Goal: Task Accomplishment & Management: Use online tool/utility

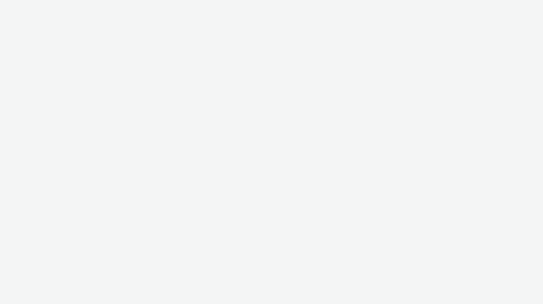
select select "ac009755-aa48-4799-8050-7a339a378eb8"
select select "79162ed7-0017-4339-93b0-3399b708648f"
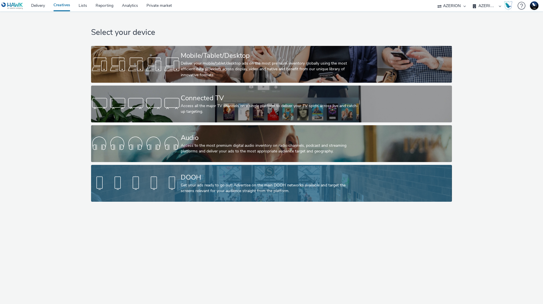
click at [220, 171] on div "DOOH Get your ads ready to go out! Advertise on the main DOOH networks availabl…" at bounding box center [270, 183] width 179 height 37
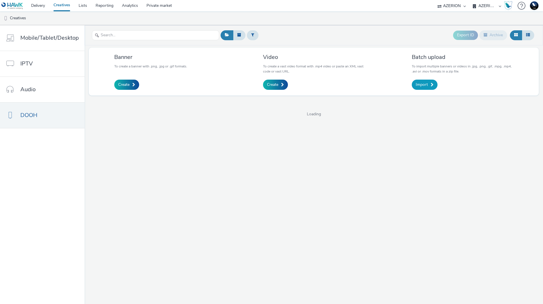
click at [431, 85] on span at bounding box center [432, 85] width 3 height 4
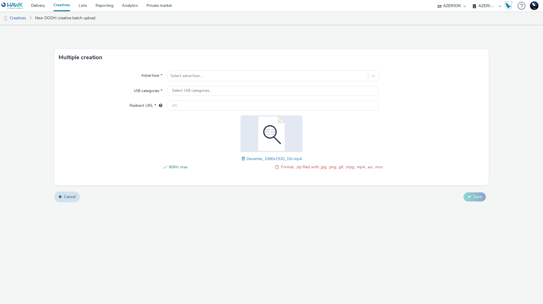
click at [243, 158] on span at bounding box center [244, 158] width 5 height 6
click at [252, 77] on div at bounding box center [268, 75] width 195 height 7
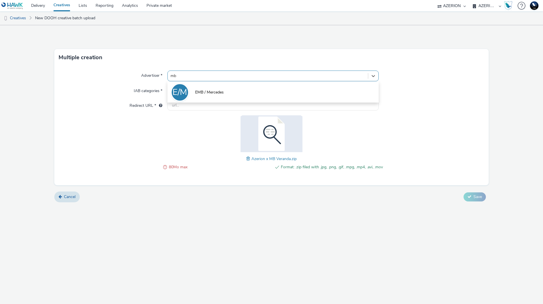
type input "mb"
click at [451, 98] on div "Advertiser * option EMB / Mercedes focused, 18 of 18. 1 result available for se…" at bounding box center [271, 125] width 435 height 119
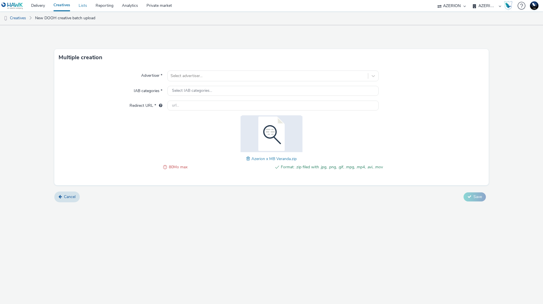
click at [85, 6] on link "Lists" at bounding box center [82, 5] width 17 height 11
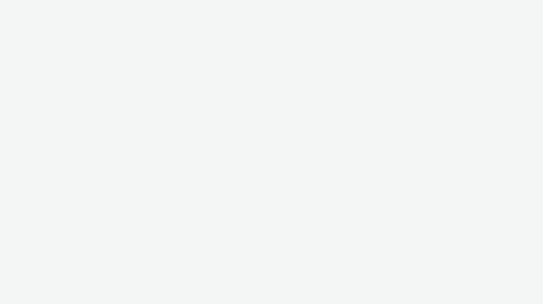
select select "ac009755-aa48-4799-8050-7a339a378eb8"
select select "79162ed7-0017-4339-93b0-3399b708648f"
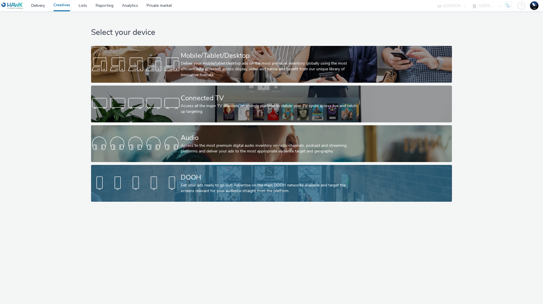
click at [280, 183] on div "Get your ads ready to go out! Advertise on the main DOOH networks available and…" at bounding box center [270, 188] width 179 height 12
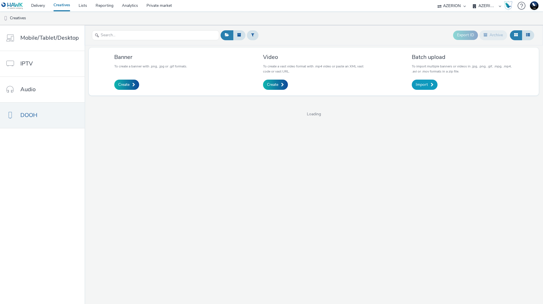
click at [427, 86] on link "Import" at bounding box center [425, 85] width 26 height 10
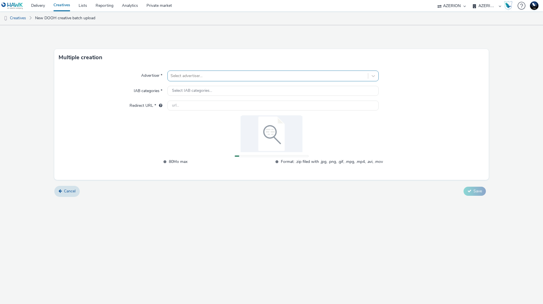
click at [243, 78] on div at bounding box center [268, 75] width 195 height 7
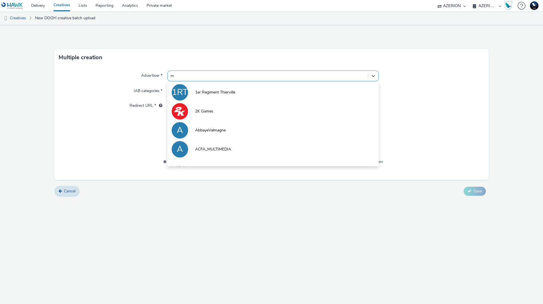
type input "mb"
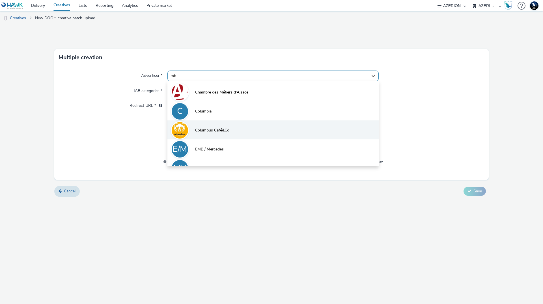
scroll to position [12, 0]
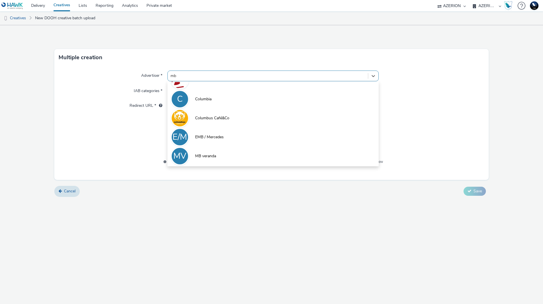
click at [231, 151] on li "MV MB veranda" at bounding box center [273, 155] width 211 height 19
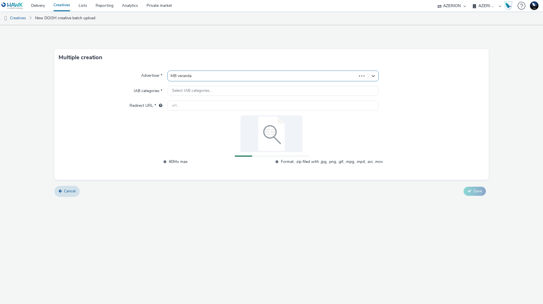
type input "http://mbveranda.nl"
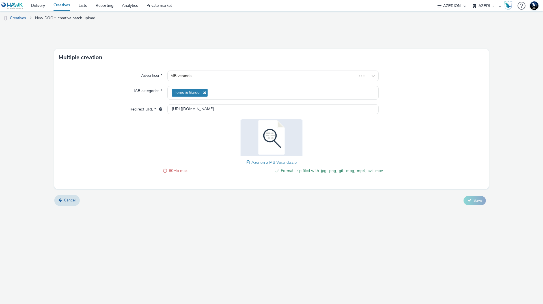
click at [165, 170] on span at bounding box center [165, 170] width 4 height 7
click at [355, 243] on div "Multiple creation Advertiser * MB veranda IAB categories * Home & Garden Redire…" at bounding box center [271, 164] width 543 height 278
click at [174, 167] on span "80Mo max" at bounding box center [220, 170] width 102 height 7
click at [174, 168] on span "80Mo max" at bounding box center [220, 170] width 102 height 7
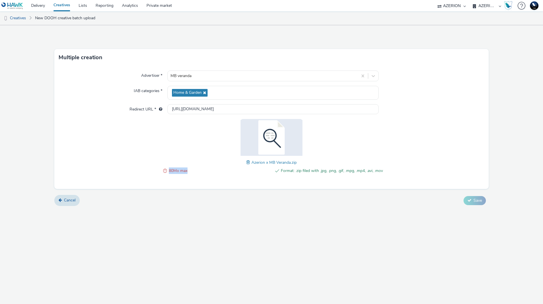
click at [174, 169] on span "80Mo max" at bounding box center [220, 170] width 102 height 7
click at [249, 161] on span at bounding box center [248, 162] width 5 height 6
click at [474, 198] on span "Save" at bounding box center [478, 200] width 8 height 5
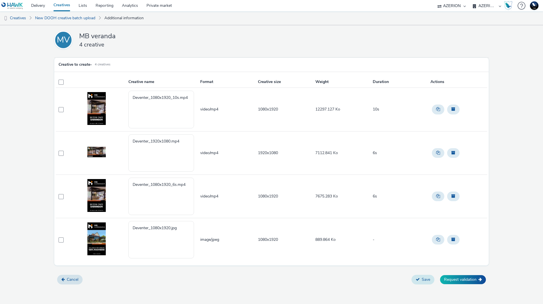
click at [433, 279] on button "Save" at bounding box center [423, 279] width 23 height 10
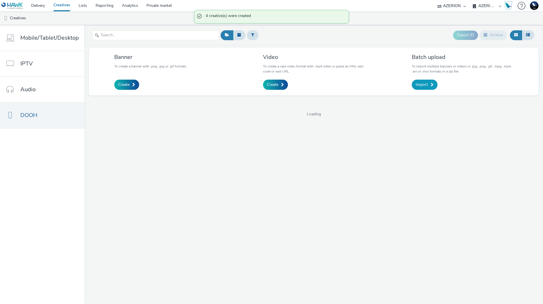
click at [427, 85] on span "Import" at bounding box center [422, 85] width 12 height 6
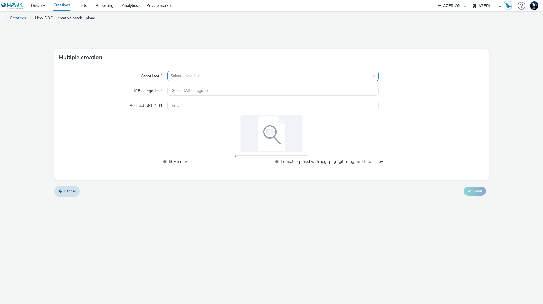
click at [226, 79] on div at bounding box center [268, 75] width 195 height 7
type input "mb v"
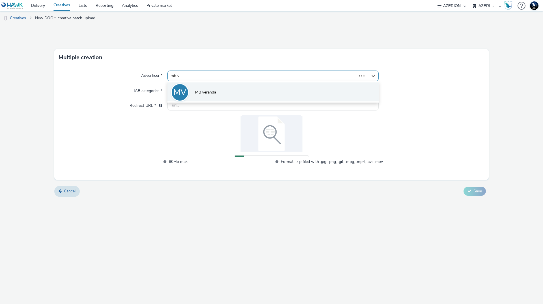
click at [222, 98] on li "MV MB veranda" at bounding box center [273, 91] width 211 height 19
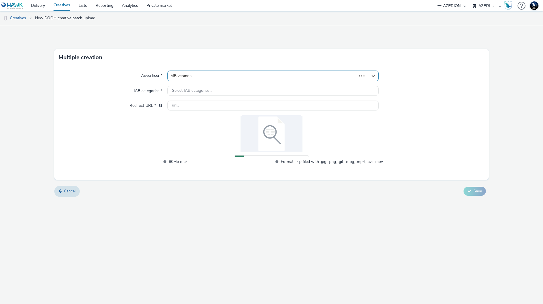
type input "http://mbveranda.nl"
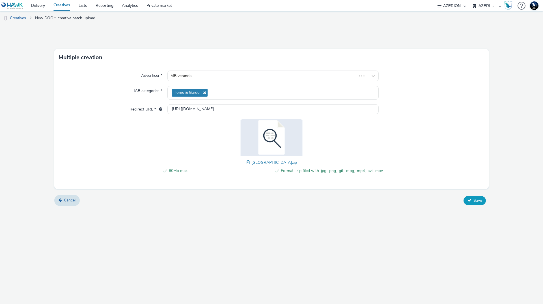
click at [482, 201] on button "Save" at bounding box center [475, 200] width 22 height 9
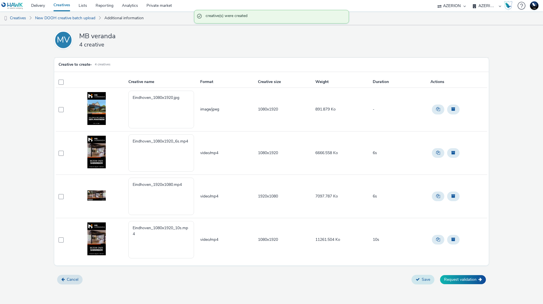
click at [425, 281] on button "Save" at bounding box center [423, 279] width 23 height 10
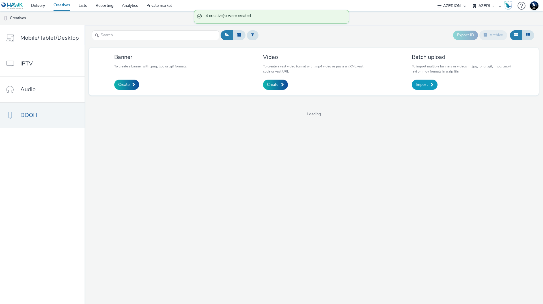
click at [425, 83] on span "Import" at bounding box center [422, 85] width 12 height 6
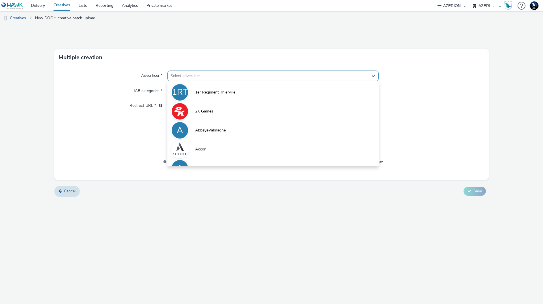
click at [231, 80] on div "Select advertiser..." at bounding box center [268, 75] width 200 height 9
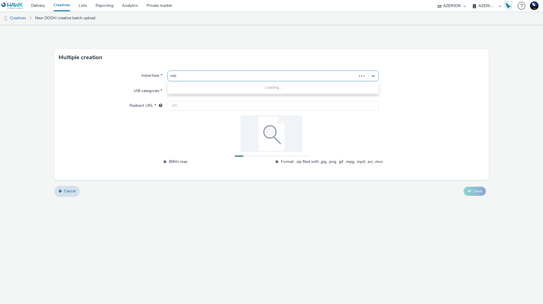
type input "mb v"
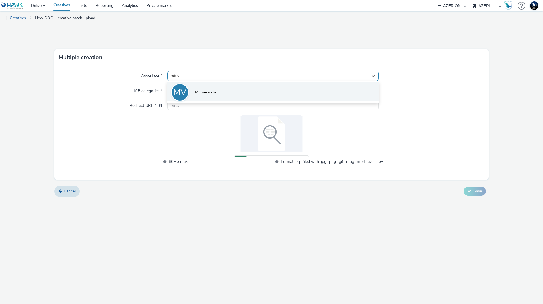
click at [229, 90] on li "MV MB veranda" at bounding box center [273, 91] width 211 height 19
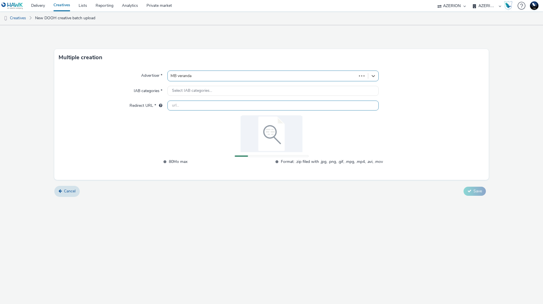
type input "http://mbveranda.nl"
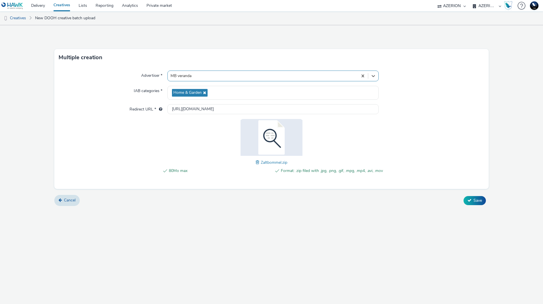
click at [361, 250] on div "Multiple creation Advertiser * option MB veranda, selected. Select is focused ,…" at bounding box center [271, 164] width 543 height 278
click at [477, 201] on span "Save" at bounding box center [478, 200] width 8 height 5
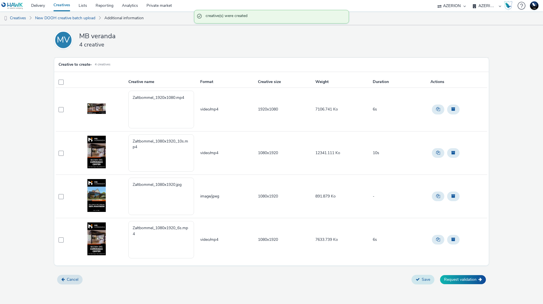
click at [417, 280] on icon at bounding box center [418, 279] width 4 height 4
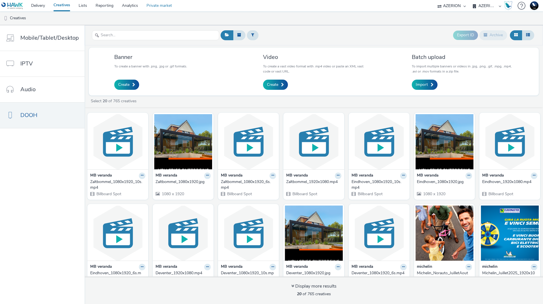
click at [174, 5] on link "Private market" at bounding box center [159, 5] width 34 height 11
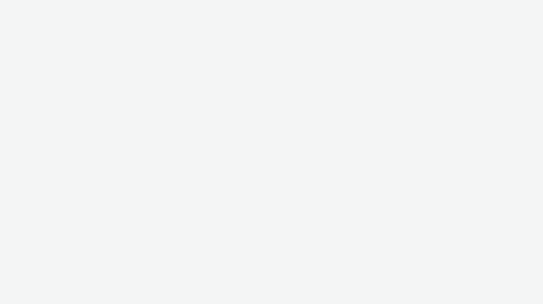
select select "ac009755-aa48-4799-8050-7a339a378eb8"
select select "a1f58486-1528-4f8c-8610-e1cdd7553bc1"
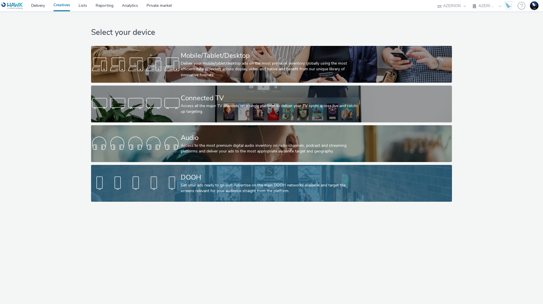
click at [271, 187] on div "Get your ads ready to go out! Advertise on the main DOOH networks available and…" at bounding box center [270, 188] width 179 height 12
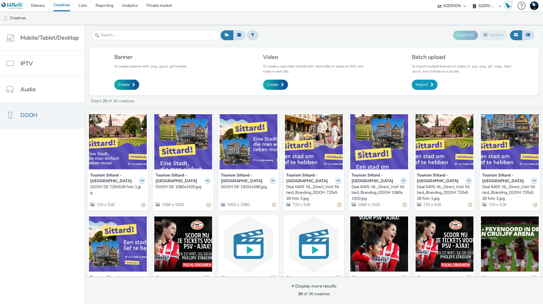
click at [416, 79] on div "Batch upload To import multiple banners or videos in .jpg, .png, .gif, .mpg, .m…" at bounding box center [463, 71] width 102 height 37
click at [421, 84] on span "Import" at bounding box center [422, 85] width 12 height 6
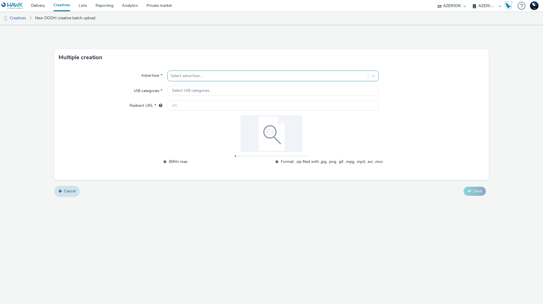
click at [231, 74] on div at bounding box center [268, 75] width 195 height 7
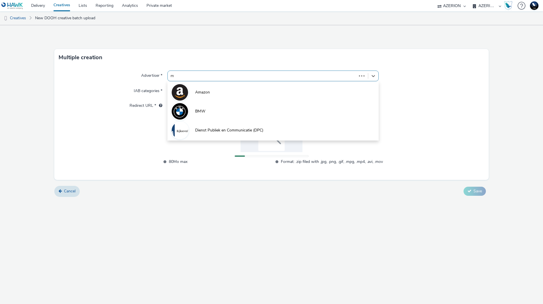
type input "mb"
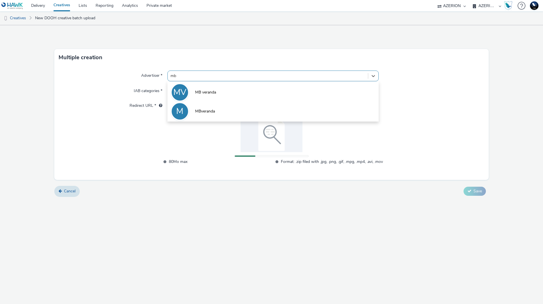
click at [233, 93] on li "MV MB veranda" at bounding box center [273, 91] width 211 height 19
type input "[URL][DOMAIN_NAME]"
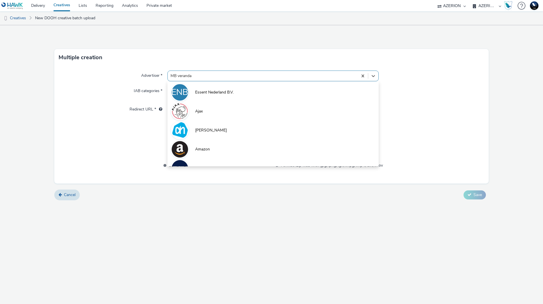
click at [224, 74] on div at bounding box center [263, 75] width 185 height 7
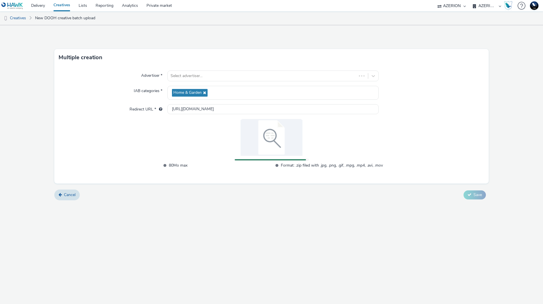
click at [432, 81] on div "Advertiser * Select advertiser... IAB categories * Home & Garden Redirect URL *…" at bounding box center [271, 124] width 435 height 117
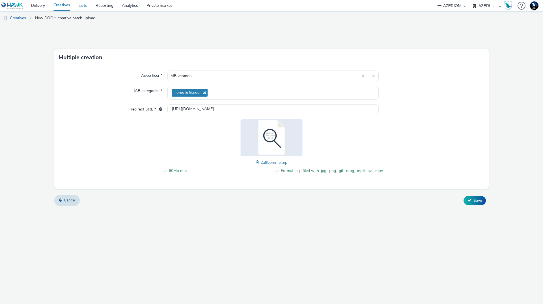
click at [78, 8] on link "Lists" at bounding box center [82, 5] width 17 height 11
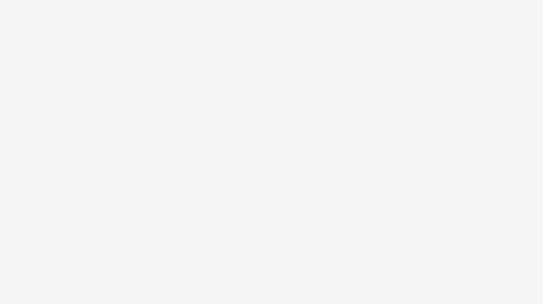
select select "ac009755-aa48-4799-8050-7a339a378eb8"
select select "a1f58486-1528-4f8c-8610-e1cdd7553bc1"
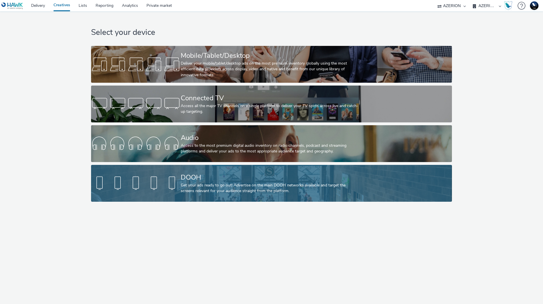
click at [369, 180] on link "DOOH Get your ads ready to go out! Advertise on the main DOOH networks availabl…" at bounding box center [271, 183] width 361 height 37
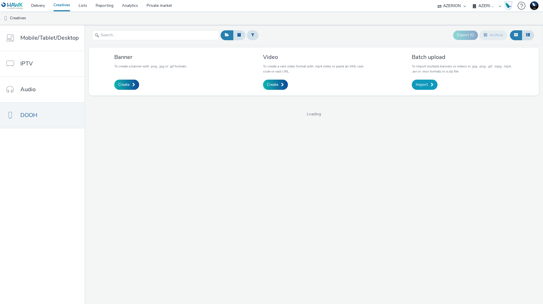
click at [430, 82] on link "Import" at bounding box center [425, 85] width 26 height 10
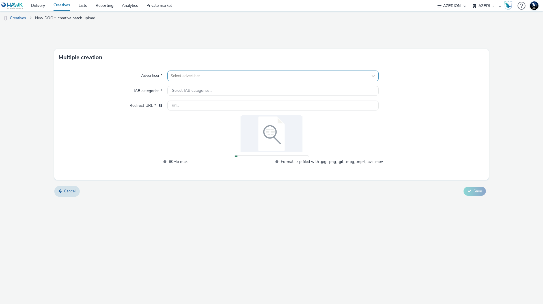
click at [220, 75] on div at bounding box center [268, 75] width 195 height 7
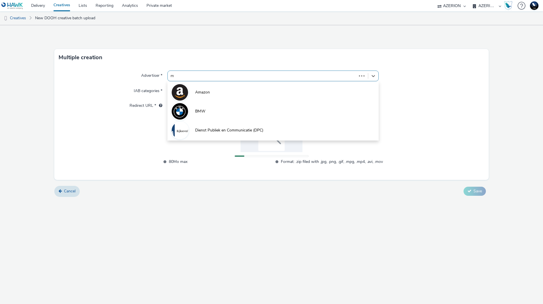
type input "mb"
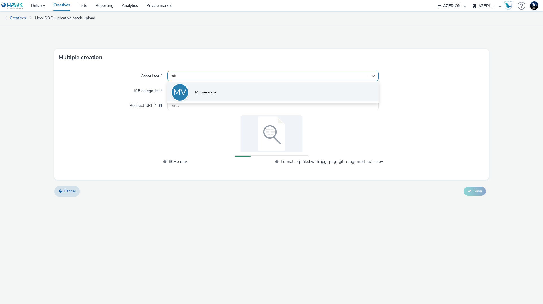
click at [218, 87] on li "MV MB veranda" at bounding box center [273, 91] width 211 height 19
type input "http://mbveranda.nl"
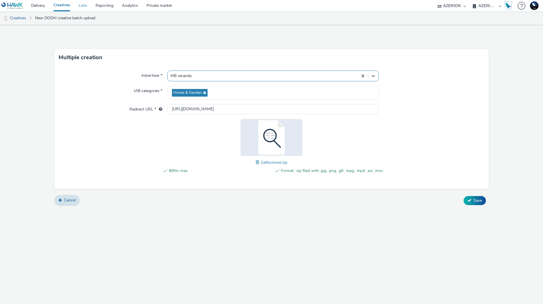
click at [85, 6] on link "Lists" at bounding box center [82, 5] width 17 height 11
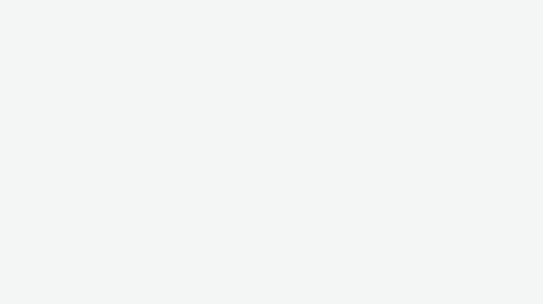
select select "ac009755-aa48-4799-8050-7a339a378eb8"
select select "a1f58486-1528-4f8c-8610-e1cdd7553bc1"
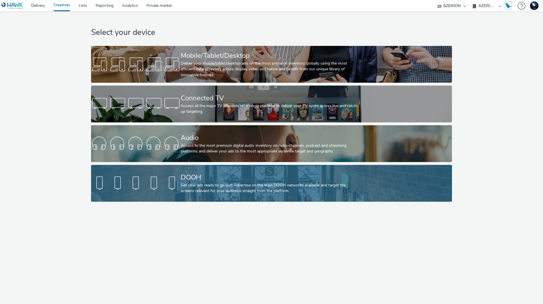
click at [188, 187] on div "Get your ads ready to go out! Advertise on the main DOOH networks available and…" at bounding box center [270, 188] width 179 height 12
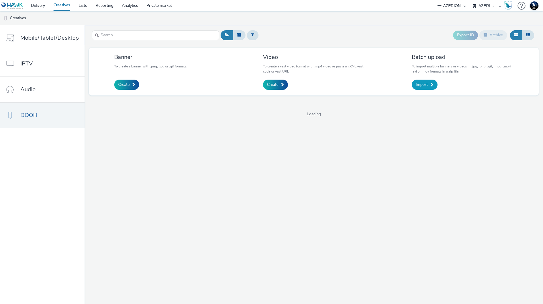
click at [422, 84] on span "Import" at bounding box center [422, 85] width 12 height 6
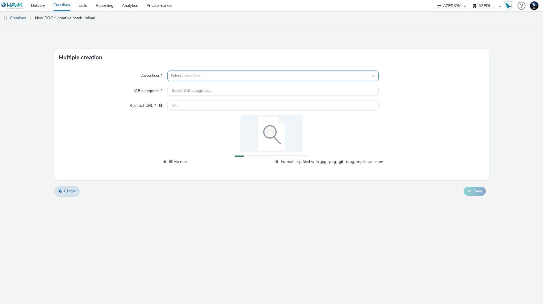
click at [263, 74] on div at bounding box center [268, 75] width 195 height 7
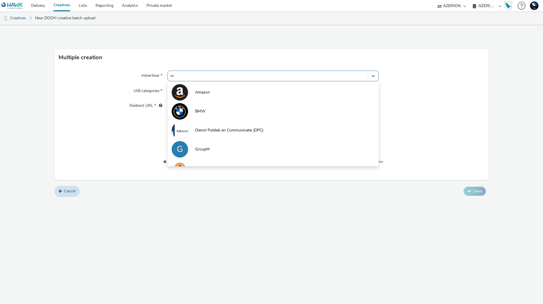
type input "mb"
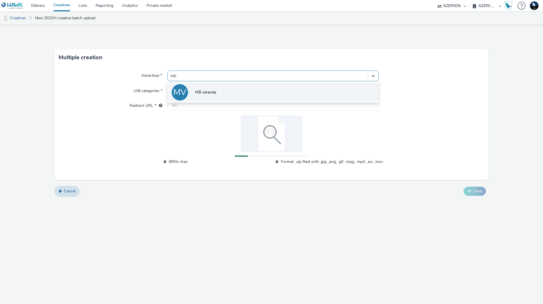
click at [253, 93] on li "MV MB veranda" at bounding box center [273, 91] width 211 height 19
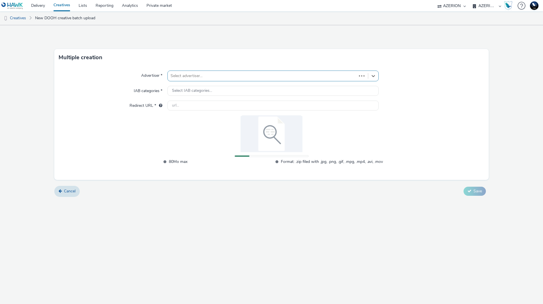
type input "http://mbveranda.nl"
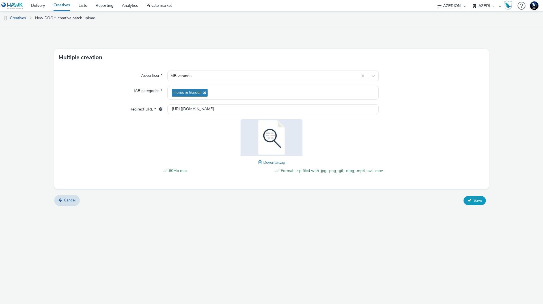
click at [477, 199] on span "Save" at bounding box center [478, 200] width 8 height 5
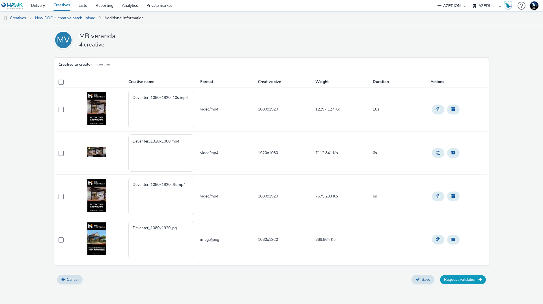
click at [466, 277] on button "Request validation" at bounding box center [463, 279] width 46 height 9
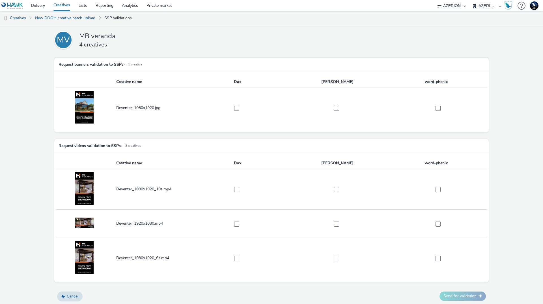
scroll to position [0, 0]
click at [65, 297] on button "Cancel" at bounding box center [69, 296] width 25 height 10
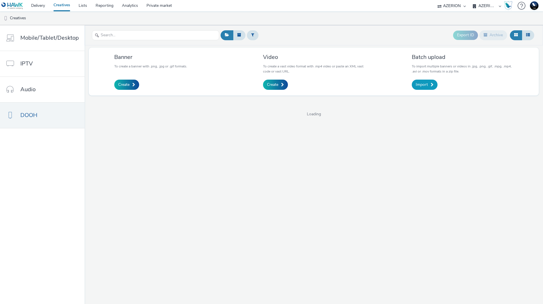
click at [426, 87] on span "Import" at bounding box center [422, 85] width 12 height 6
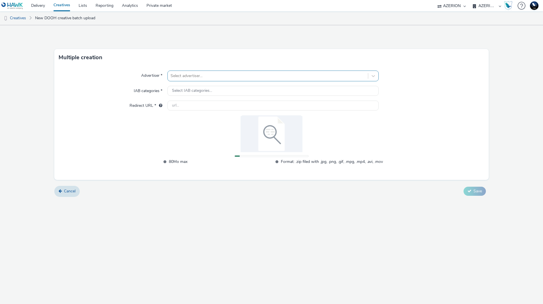
click at [241, 72] on div at bounding box center [268, 75] width 195 height 7
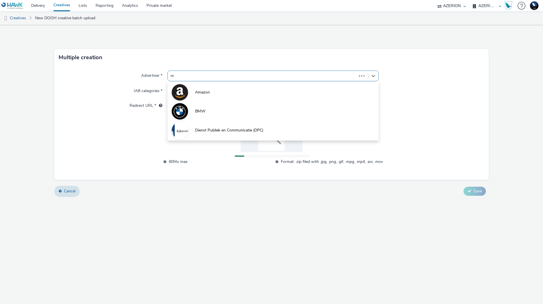
type input "mb"
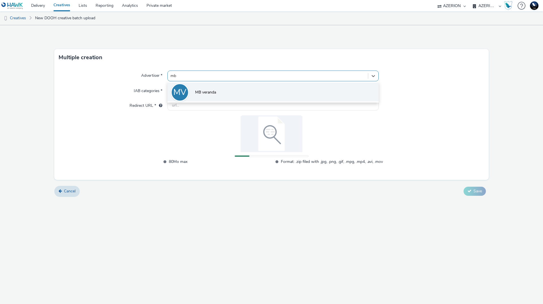
click at [241, 96] on li "MV MB veranda" at bounding box center [273, 91] width 211 height 19
type input "http://mbveranda.nl"
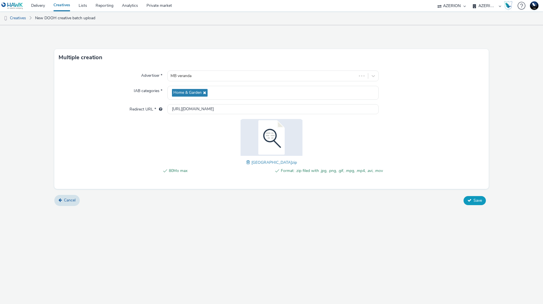
click at [482, 201] on span "Save" at bounding box center [478, 200] width 8 height 5
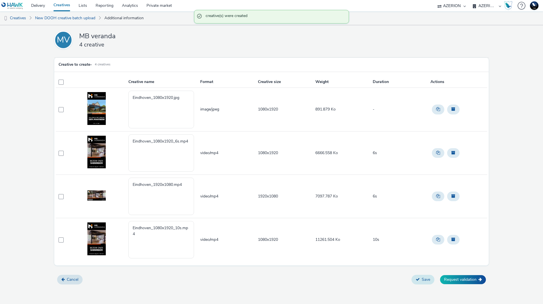
click at [423, 281] on button "Save" at bounding box center [423, 279] width 23 height 10
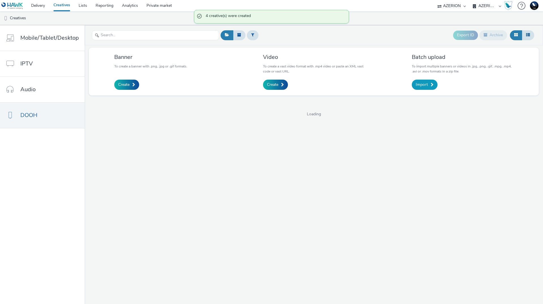
click at [428, 84] on link "Import" at bounding box center [425, 85] width 26 height 10
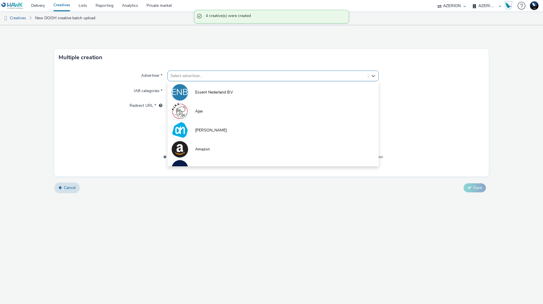
click at [202, 77] on div at bounding box center [268, 75] width 195 height 7
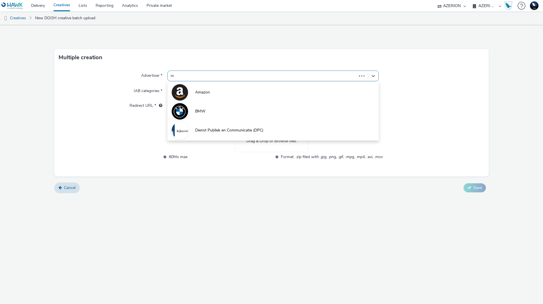
type input "mb"
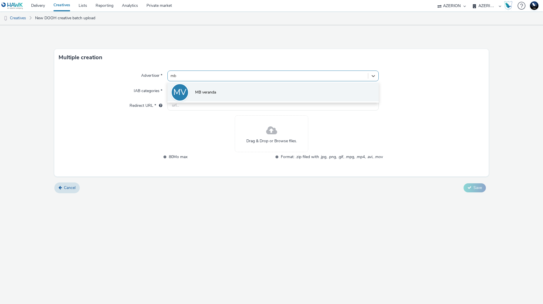
click at [203, 91] on span "MB veranda" at bounding box center [205, 92] width 21 height 6
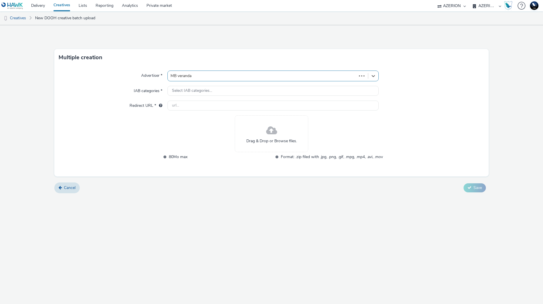
type input "http://mbveranda.nl"
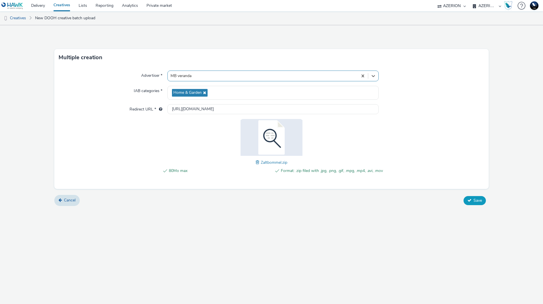
click at [480, 201] on span "Save" at bounding box center [478, 200] width 8 height 5
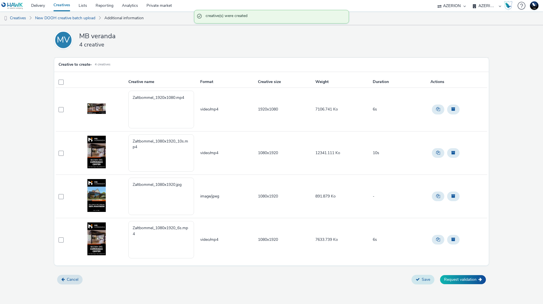
click at [425, 280] on button "Save" at bounding box center [423, 279] width 23 height 10
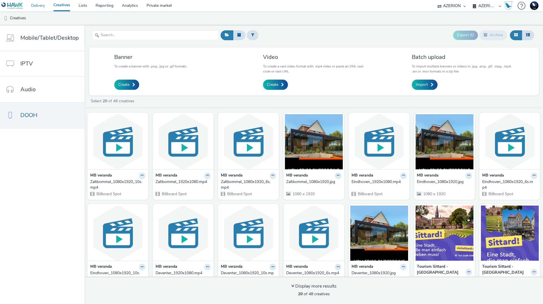
click at [38, 2] on link "Delivery" at bounding box center [38, 5] width 22 height 11
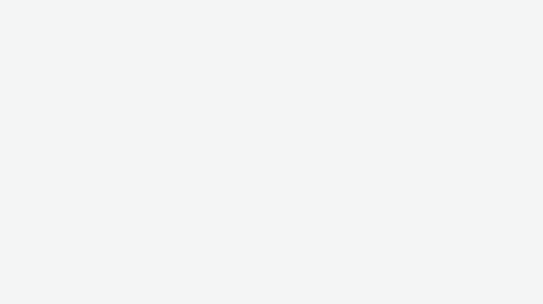
select select "ac009755-aa48-4799-8050-7a339a378eb8"
select select "a1f58486-1528-4f8c-8610-e1cdd7553bc1"
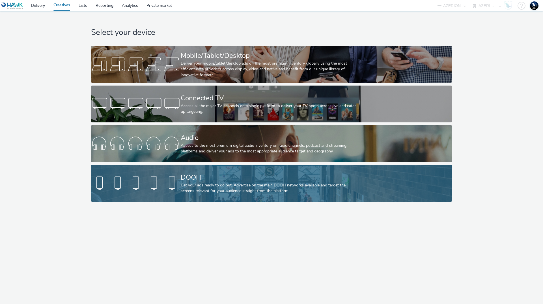
click at [259, 178] on div "DOOH" at bounding box center [270, 177] width 179 height 10
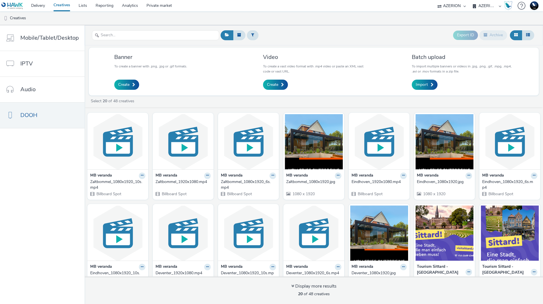
click at [103, 181] on div "Zaltbommel_1080x1920_10s.mp4" at bounding box center [116, 185] width 53 height 12
drag, startPoint x: 138, startPoint y: 175, endPoint x: 104, endPoint y: 155, distance: 40.1
drag, startPoint x: 104, startPoint y: 155, endPoint x: 74, endPoint y: 193, distance: 48.2
click at [74, 193] on nav "Mobile/Tablet/Desktop IPTV Audio DOOH" at bounding box center [42, 164] width 85 height 278
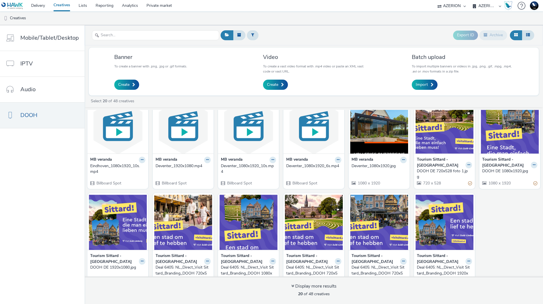
scroll to position [113, 0]
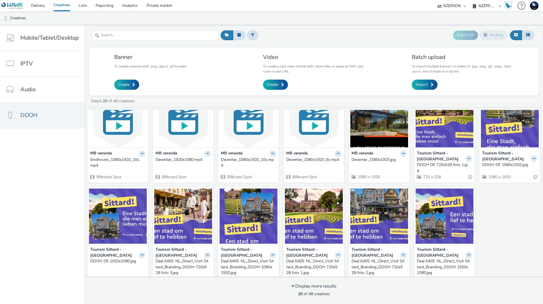
click at [365, 160] on div "Deventer_1080x1920.jpg" at bounding box center [378, 160] width 53 height 6
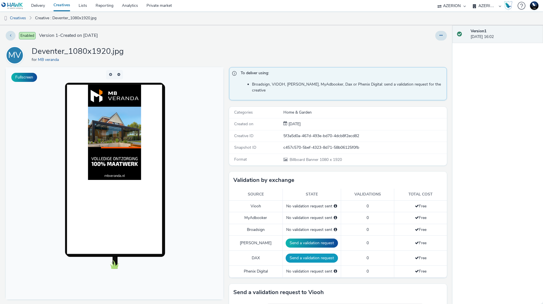
click at [302, 253] on button "Send a validation request" at bounding box center [312, 257] width 52 height 9
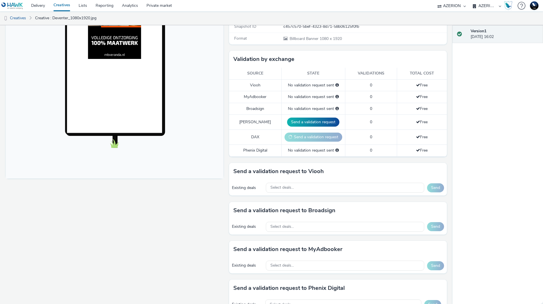
scroll to position [141, 0]
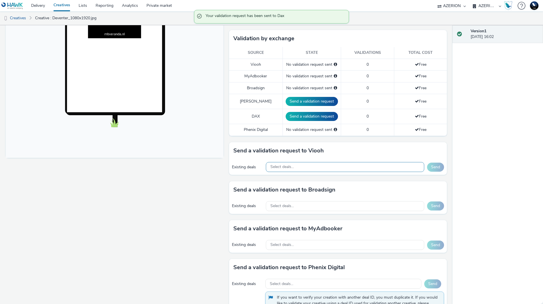
click at [295, 162] on div "Select deals..." at bounding box center [345, 167] width 158 height 10
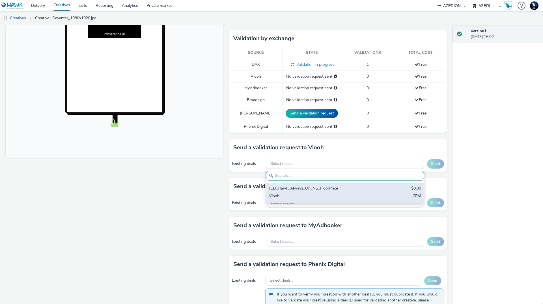
click at [301, 193] on div "Viooh" at bounding box center [319, 196] width 100 height 7
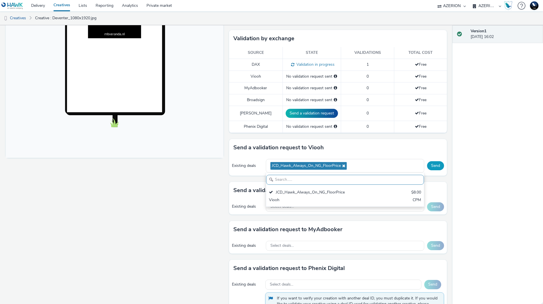
click at [434, 161] on button "Send" at bounding box center [435, 165] width 17 height 9
click at [310, 201] on div "Select deals..." at bounding box center [345, 206] width 158 height 10
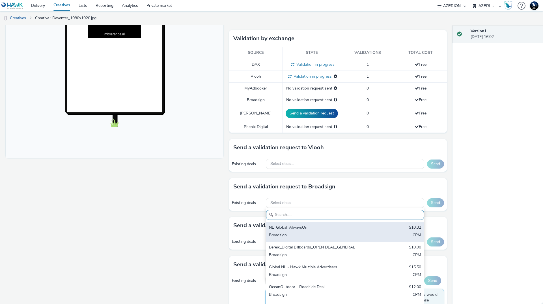
click at [303, 224] on div "NL_Global_AlwaysOn" at bounding box center [319, 227] width 100 height 7
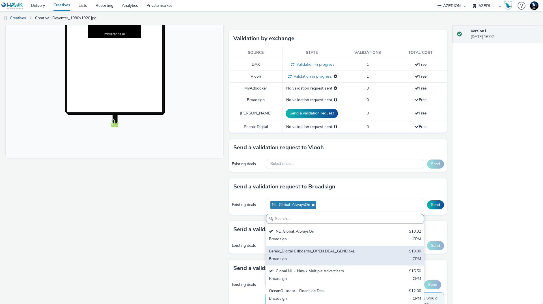
click at [293, 249] on div "Bereik_Digital Billboards_OPEN DEAL_GENERAL $10.00 Broadsign CPM" at bounding box center [345, 255] width 158 height 20
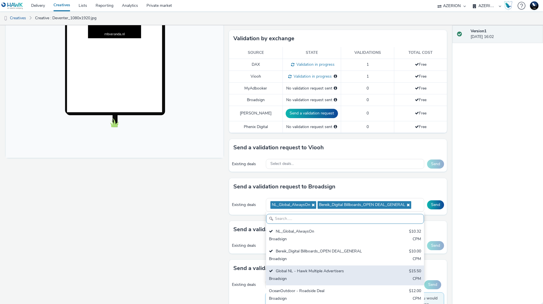
click at [296, 276] on div "Broadsign" at bounding box center [319, 279] width 100 height 7
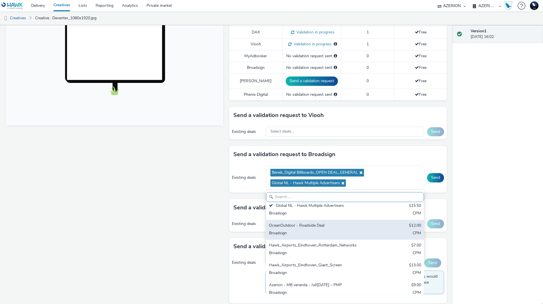
scroll to position [48, 0]
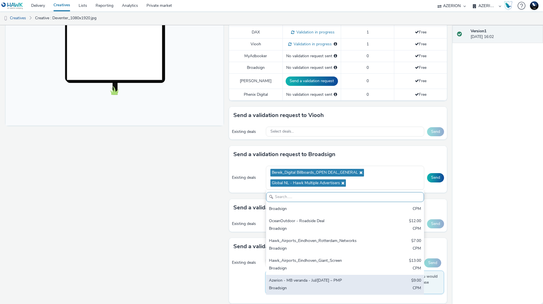
click at [329, 278] on div "Azerion - MB veranda - Jul/Aug 25 – PMP $9.00 Broadsign CPM" at bounding box center [345, 284] width 158 height 20
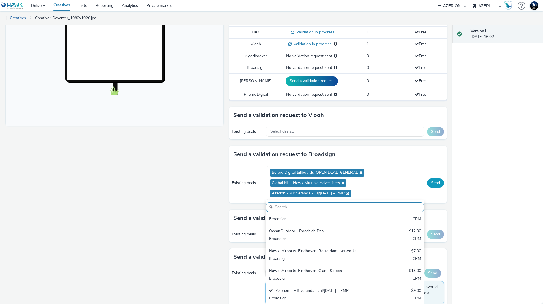
click at [433, 178] on button "Send" at bounding box center [435, 182] width 17 height 9
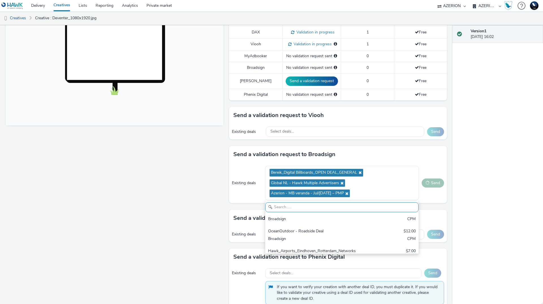
scroll to position [59, 0]
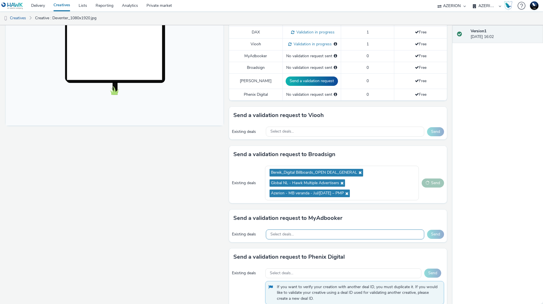
click at [353, 229] on div "Select deals..." at bounding box center [345, 234] width 158 height 10
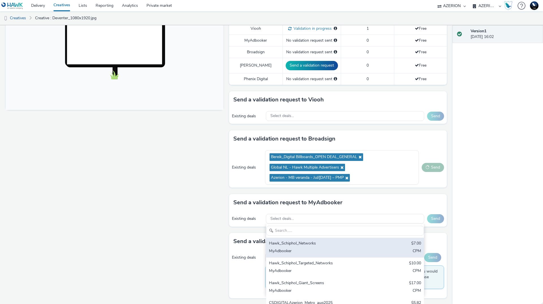
scroll to position [196, 0]
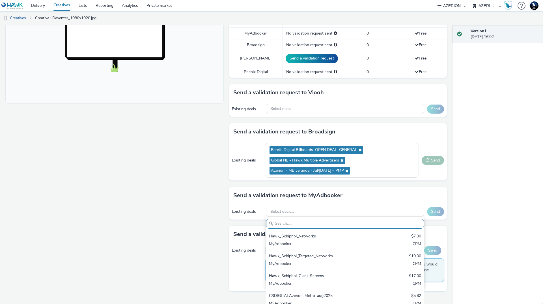
click at [206, 218] on div "Fullscreen" at bounding box center [116, 84] width 221 height 426
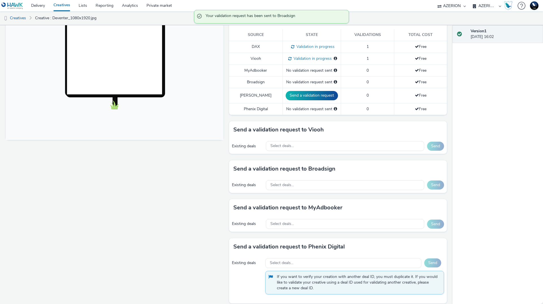
scroll to position [18, 0]
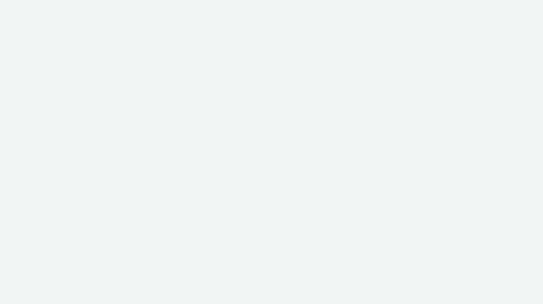
select select "ac009755-aa48-4799-8050-7a339a378eb8"
select select "a1f58486-1528-4f8c-8610-e1cdd7553bc1"
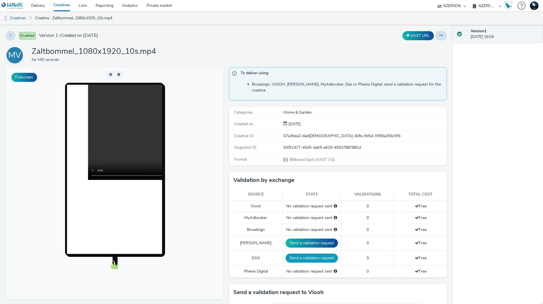
click at [310, 253] on button "Send a validation request" at bounding box center [312, 257] width 52 height 9
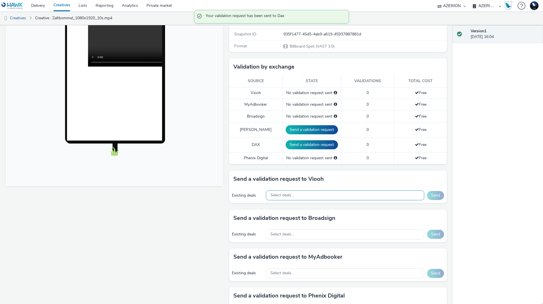
click at [317, 191] on div "Select deals..." at bounding box center [345, 195] width 158 height 10
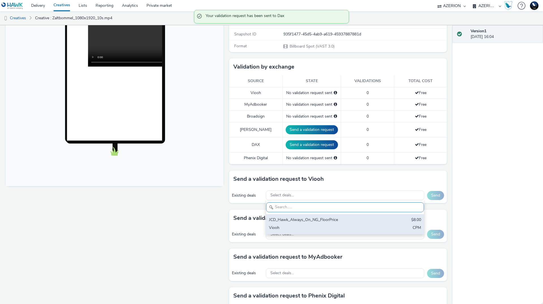
click at [324, 225] on div "Viooh" at bounding box center [319, 228] width 100 height 7
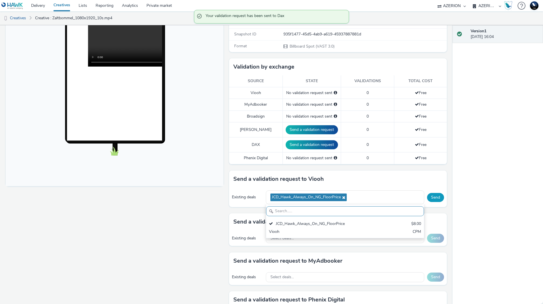
click at [436, 193] on button "Send" at bounding box center [435, 197] width 17 height 9
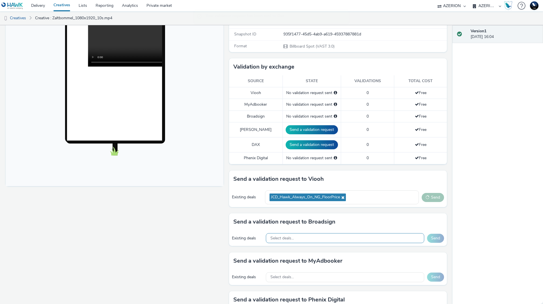
click at [285, 233] on div "Select deals..." at bounding box center [345, 238] width 158 height 10
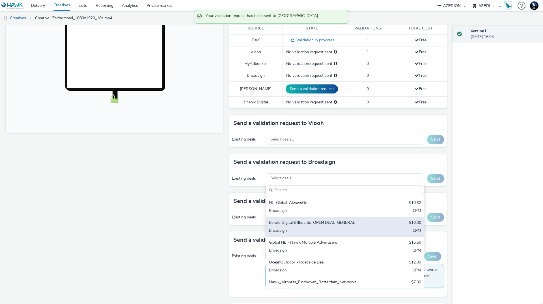
scroll to position [170, 0]
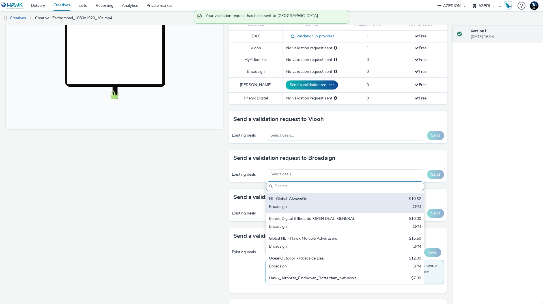
click at [287, 196] on div "NL_Global_AlwaysOn" at bounding box center [319, 199] width 100 height 7
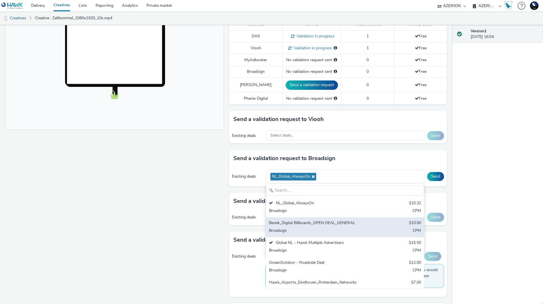
click at [314, 228] on div "Broadsign" at bounding box center [319, 231] width 100 height 7
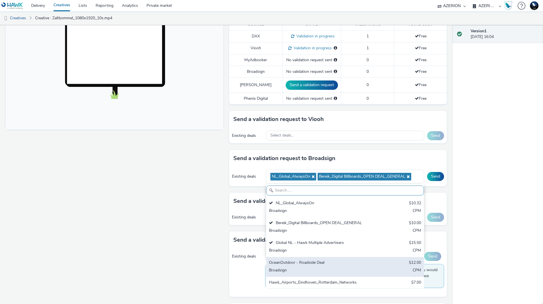
click at [311, 261] on div "OceanOutdoor - Roadside Deal $12.00 Broadsign CPM" at bounding box center [345, 267] width 158 height 20
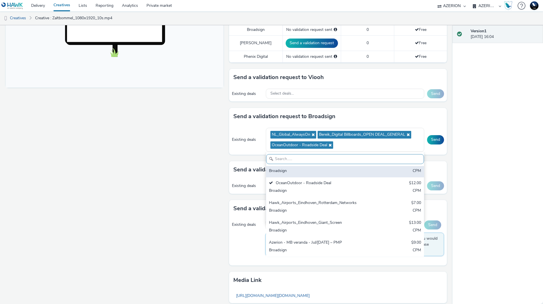
scroll to position [226, 0]
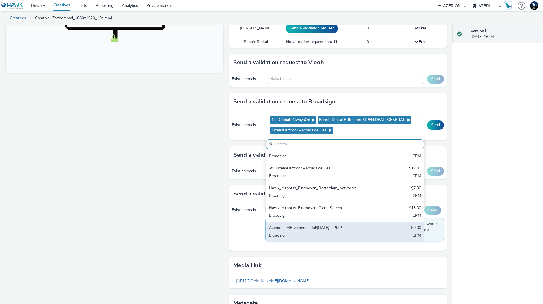
click at [317, 232] on div "Broadsign" at bounding box center [319, 235] width 100 height 7
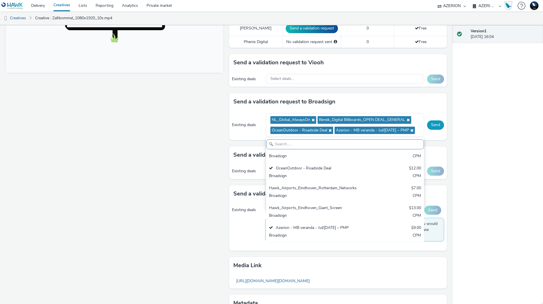
click at [435, 120] on button "Send" at bounding box center [435, 124] width 17 height 9
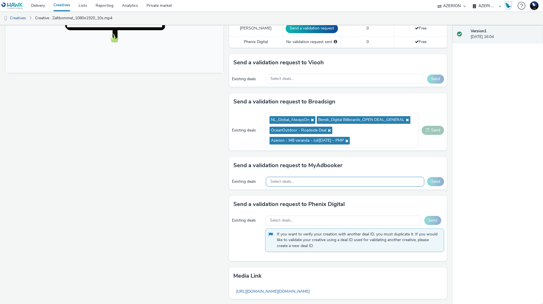
click at [308, 186] on div "Select deals..." at bounding box center [345, 182] width 158 height 10
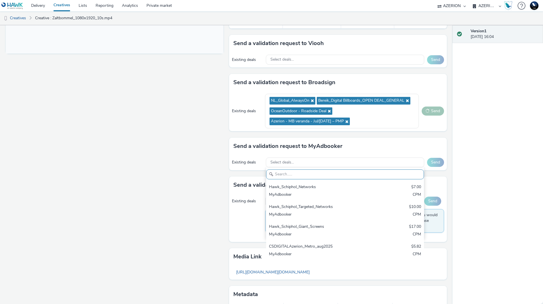
scroll to position [279, 0]
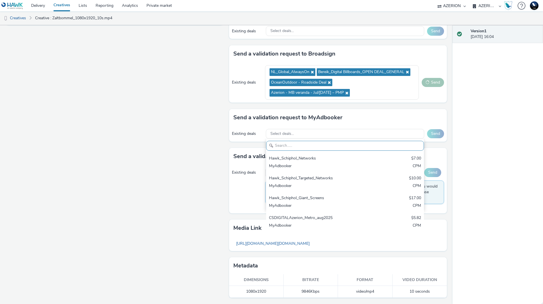
click at [175, 200] on div "Fullscreen" at bounding box center [116, 48] width 221 height 511
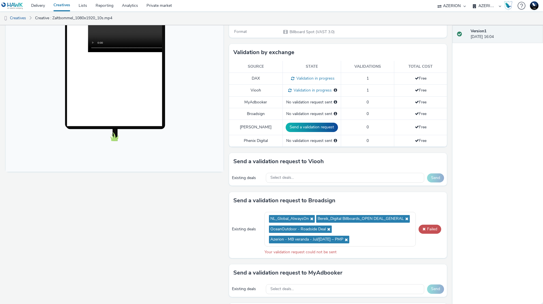
scroll to position [138, 0]
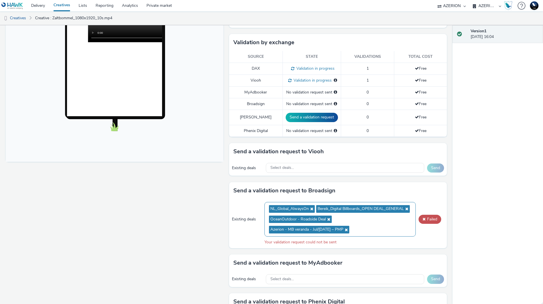
click at [383, 224] on ul "NL_Global_AlwaysOn Bereik_Digital Billboards_OPEN DEAL_GENERAL OceanOutdoor - R…" at bounding box center [340, 218] width 142 height 31
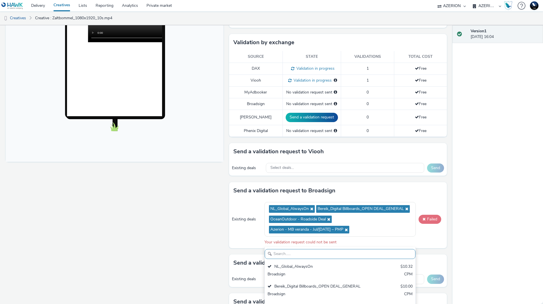
click at [422, 221] on button "Failed" at bounding box center [430, 219] width 23 height 9
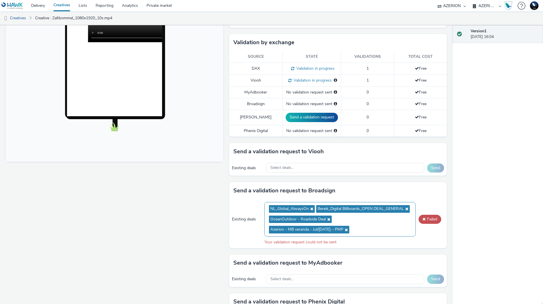
click at [326, 221] on icon at bounding box center [328, 219] width 5 height 4
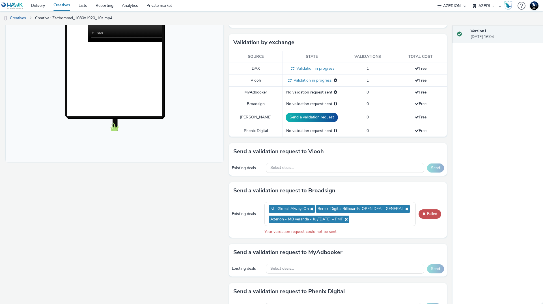
click at [429, 220] on div "Existing deals NL_Global_AlwaysOn Bereik_Digital Billboards_OPEN DEAL_GENERAL A…" at bounding box center [338, 218] width 218 height 38
click at [428, 214] on button "Failed" at bounding box center [430, 213] width 23 height 9
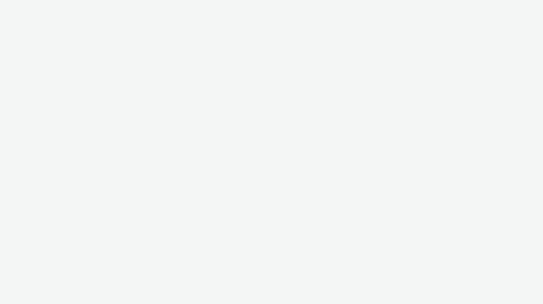
select select "ac009755-aa48-4799-8050-7a339a378eb8"
select select "a1f58486-1528-4f8c-8610-e1cdd7553bc1"
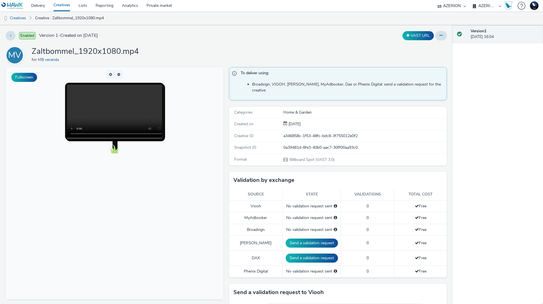
drag, startPoint x: 305, startPoint y: 251, endPoint x: 281, endPoint y: 243, distance: 26.0
click at [306, 253] on button "Send a validation request" at bounding box center [312, 257] width 52 height 9
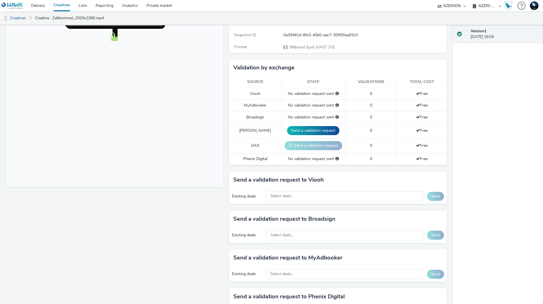
scroll to position [113, 0]
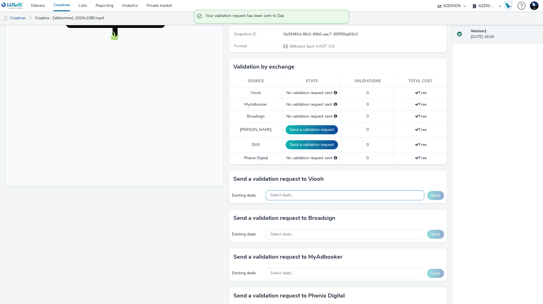
click at [298, 190] on div "Select deals..." at bounding box center [345, 195] width 158 height 10
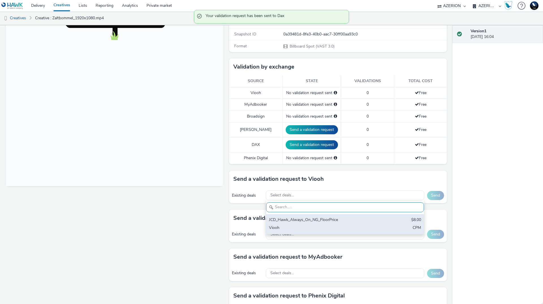
click at [295, 225] on div "Viooh" at bounding box center [319, 228] width 100 height 7
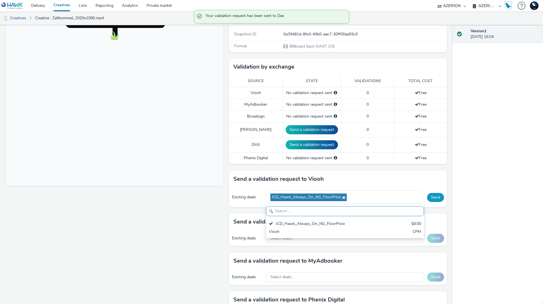
click at [438, 193] on button "Send" at bounding box center [435, 197] width 17 height 9
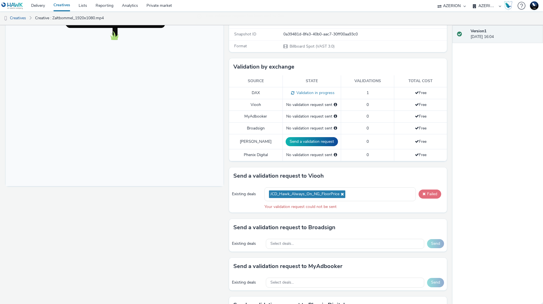
click at [419, 192] on button "Failed" at bounding box center [430, 193] width 23 height 9
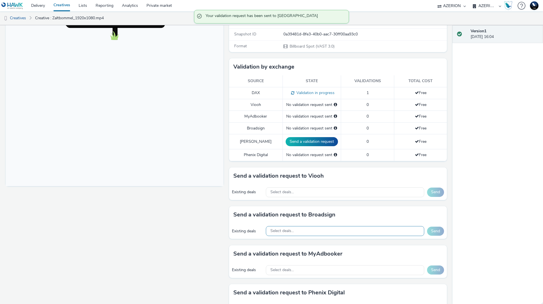
click at [334, 229] on div "Select deals..." at bounding box center [345, 231] width 158 height 10
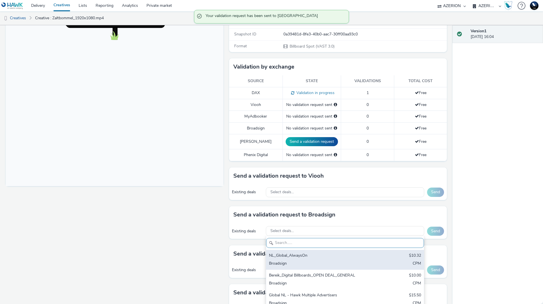
click at [317, 254] on div "NL_Global_AlwaysOn $10.32 Broadsign CPM" at bounding box center [345, 260] width 158 height 20
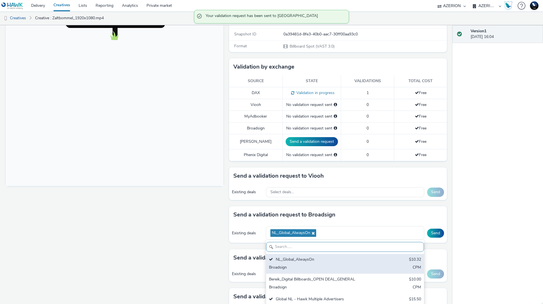
scroll to position [28, 0]
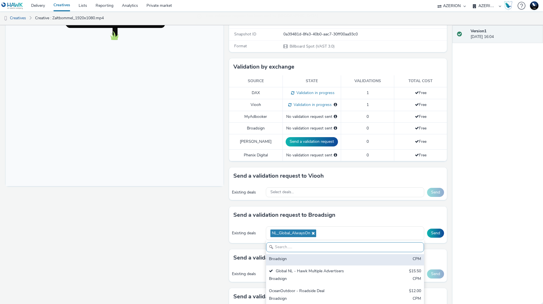
click at [308, 256] on div "Broadsign" at bounding box center [319, 259] width 100 height 7
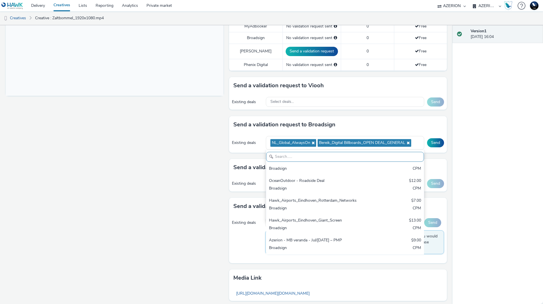
scroll to position [226, 0]
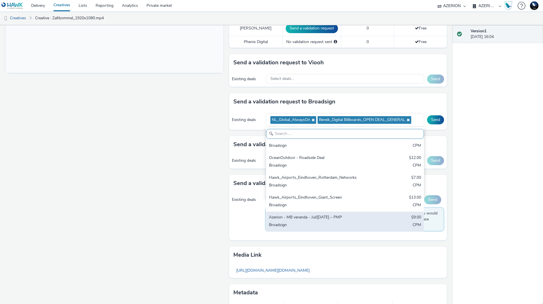
click at [299, 214] on div "Azerion - MB veranda - Jul/[DATE] – PMP" at bounding box center [319, 217] width 100 height 7
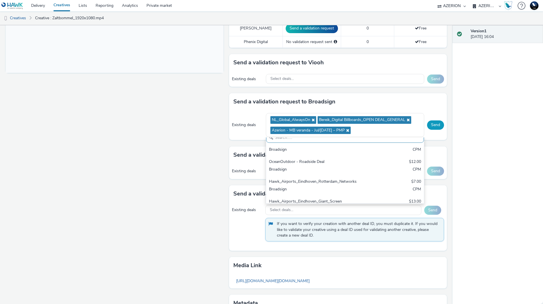
click at [429, 120] on button "Send" at bounding box center [435, 124] width 17 height 9
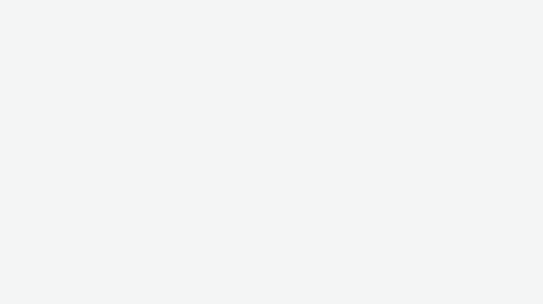
select select "ac009755-aa48-4799-8050-7a339a378eb8"
select select "a1f58486-1528-4f8c-8610-e1cdd7553bc1"
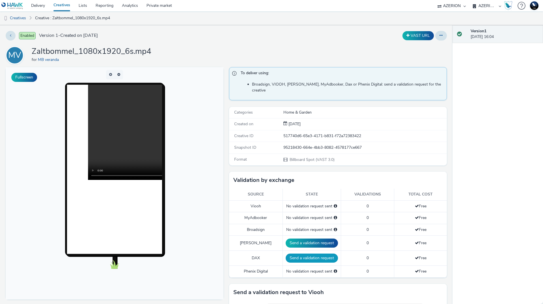
click at [306, 253] on button "Send a validation request" at bounding box center [312, 257] width 52 height 9
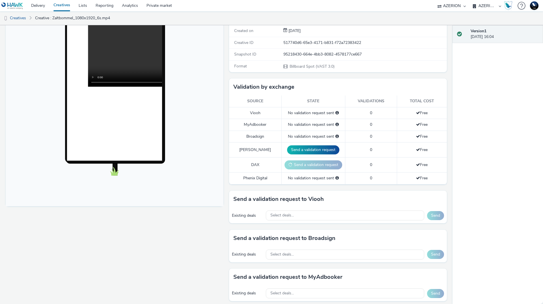
scroll to position [113, 0]
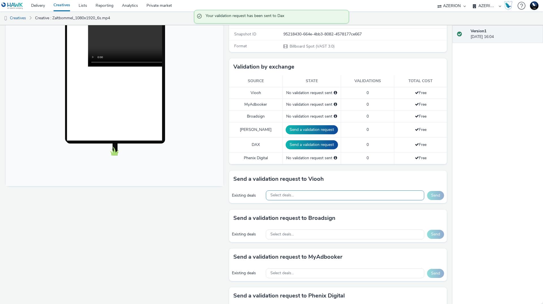
click at [289, 193] on span "Select deals..." at bounding box center [282, 195] width 23 height 5
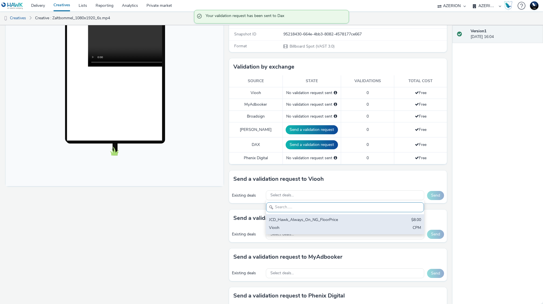
click at [298, 217] on div "JCD_Hawk_Always_On_NG_FloorPrice" at bounding box center [319, 220] width 100 height 7
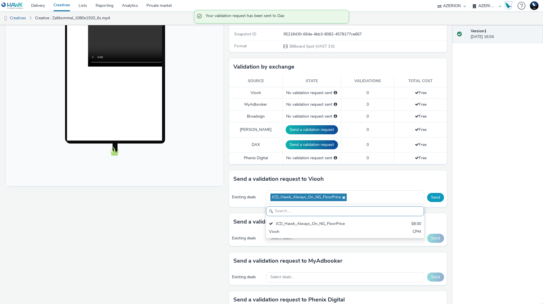
click at [431, 193] on button "Send" at bounding box center [435, 197] width 17 height 9
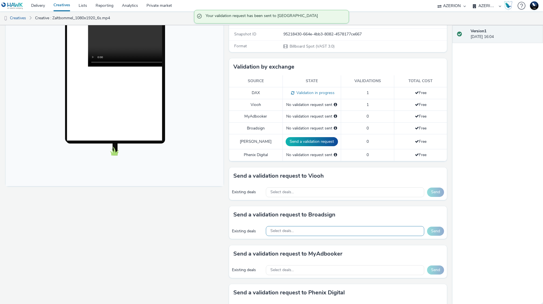
click at [291, 228] on span "Select deals..." at bounding box center [282, 230] width 23 height 5
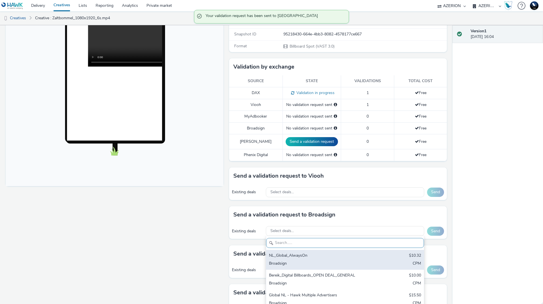
click at [293, 253] on div "NL_Global_AlwaysOn" at bounding box center [319, 255] width 100 height 7
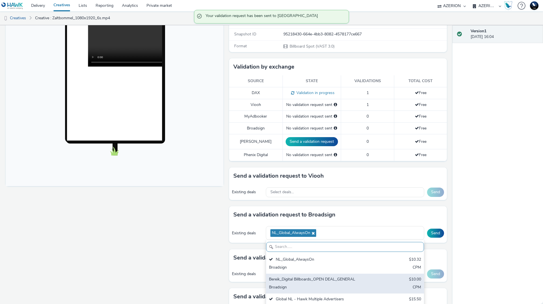
click at [299, 277] on div "Bereik_Digital Billboards_OPEN DEAL_GENERAL" at bounding box center [319, 279] width 100 height 7
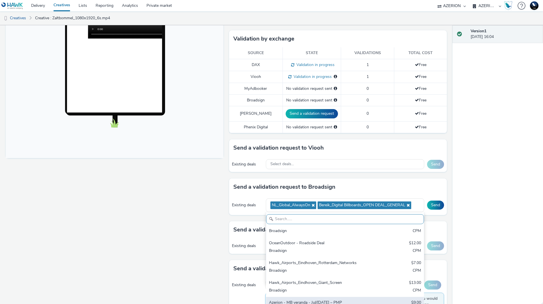
scroll to position [170, 0]
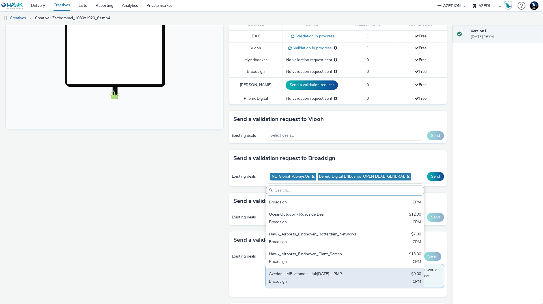
click at [297, 278] on div "Broadsign" at bounding box center [319, 281] width 100 height 7
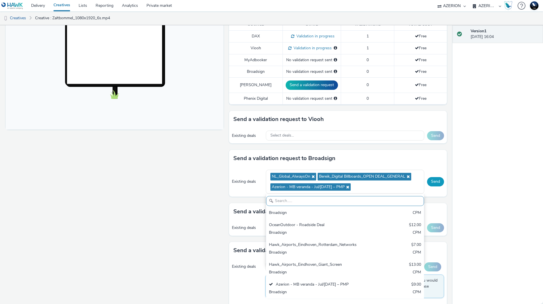
click at [434, 177] on button "Send" at bounding box center [435, 181] width 17 height 9
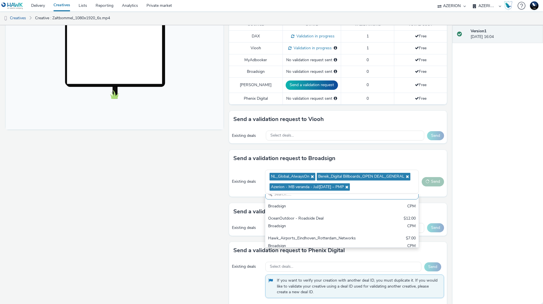
scroll to position [59, 0]
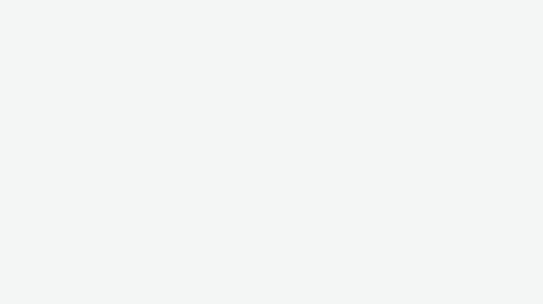
select select "ac009755-aa48-4799-8050-7a339a378eb8"
select select "a1f58486-1528-4f8c-8610-e1cdd7553bc1"
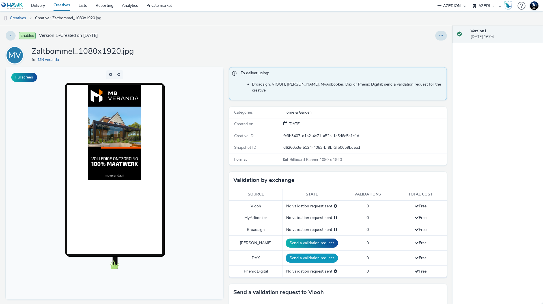
click at [309, 254] on button "Send a validation request" at bounding box center [312, 257] width 52 height 9
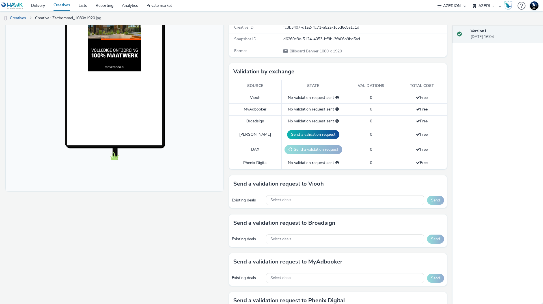
scroll to position [113, 0]
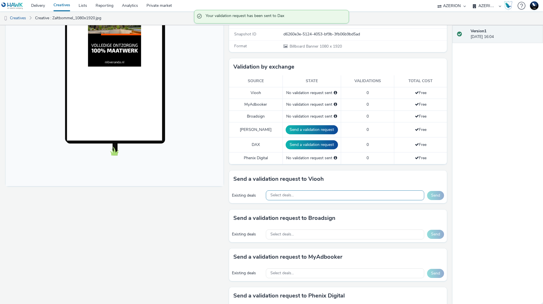
click at [296, 192] on div "Select deals..." at bounding box center [345, 195] width 158 height 10
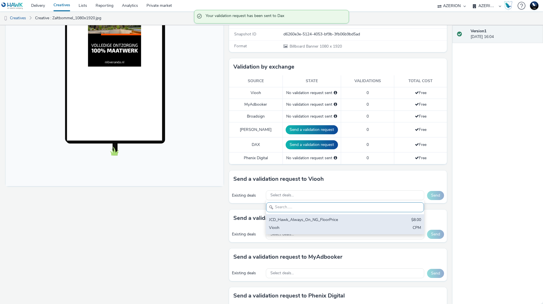
click at [301, 225] on div "Viooh" at bounding box center [319, 228] width 100 height 7
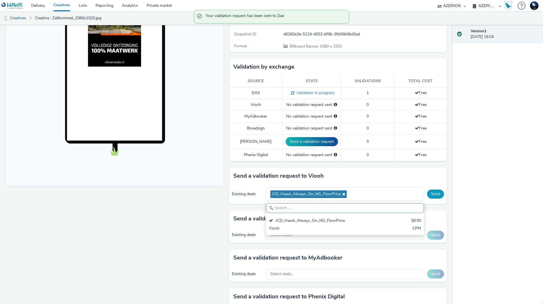
click at [435, 191] on button "Send" at bounding box center [435, 193] width 17 height 9
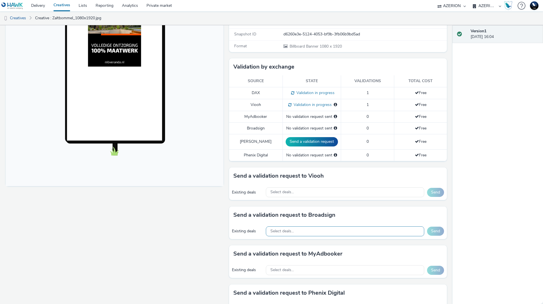
scroll to position [141, 0]
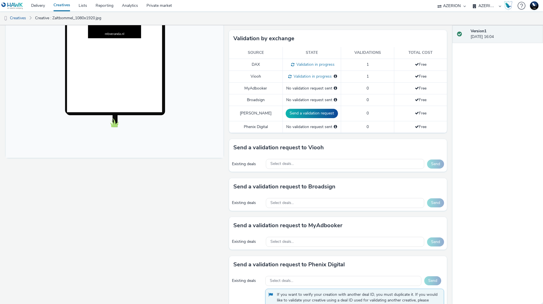
click at [327, 205] on div "Send a validation request to Broadsign Existing deals Select deals... Send" at bounding box center [338, 197] width 218 height 39
click at [327, 199] on div "Select deals..." at bounding box center [345, 203] width 158 height 10
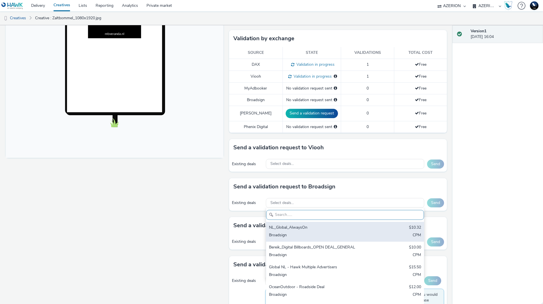
click at [325, 232] on div "Broadsign" at bounding box center [319, 235] width 100 height 7
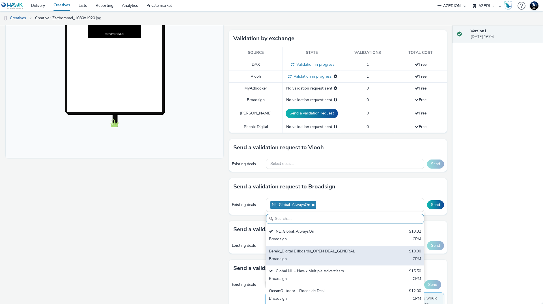
click at [323, 256] on div "Broadsign" at bounding box center [319, 259] width 100 height 7
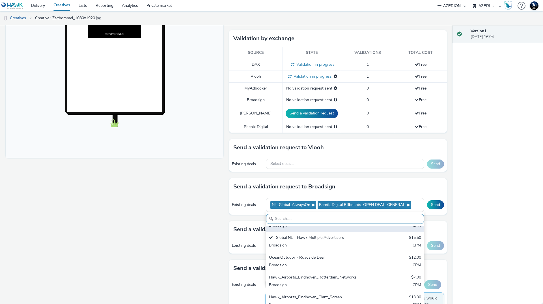
scroll to position [48, 0]
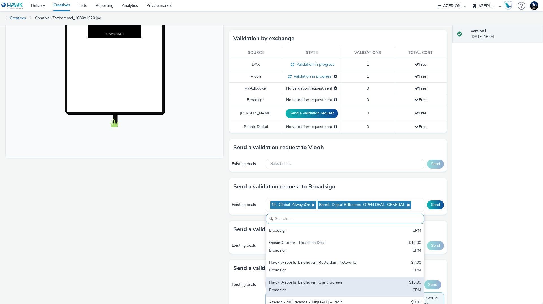
click at [317, 299] on div "Azerion - MB veranda - Jul/[DATE] – PMP" at bounding box center [319, 302] width 100 height 7
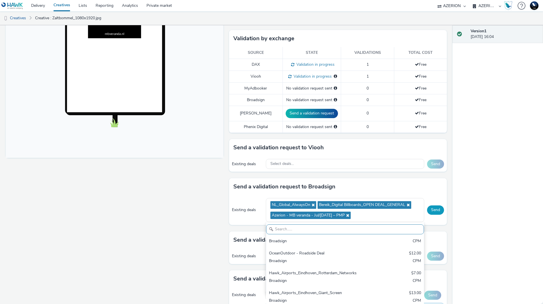
click at [430, 205] on button "Send" at bounding box center [435, 209] width 17 height 9
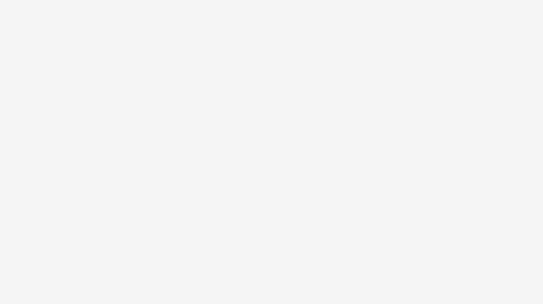
select select "ac009755-aa48-4799-8050-7a339a378eb8"
select select "a1f58486-1528-4f8c-8610-e1cdd7553bc1"
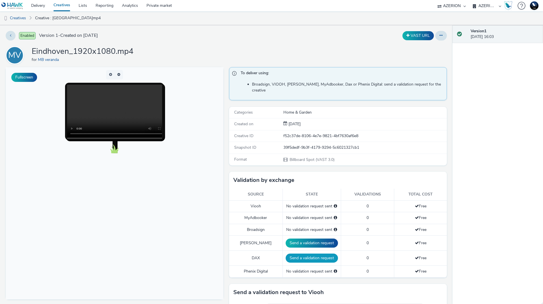
click at [307, 253] on button "Send a validation request" at bounding box center [312, 257] width 52 height 9
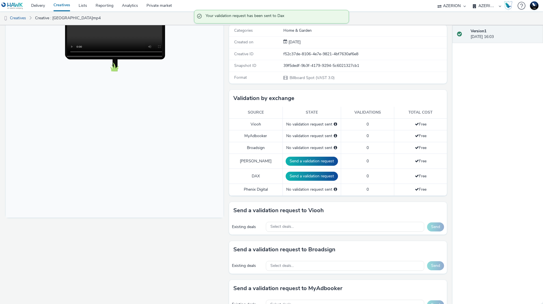
scroll to position [85, 0]
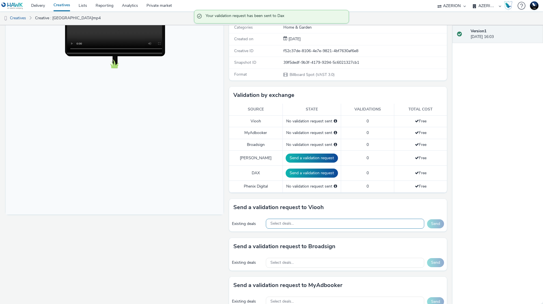
click at [308, 219] on div "Select deals..." at bounding box center [345, 223] width 158 height 10
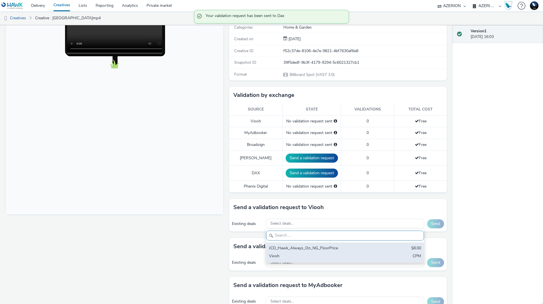
click at [308, 245] on div "JCD_Hawk_Always_On_NG_FloorPrice" at bounding box center [319, 248] width 100 height 7
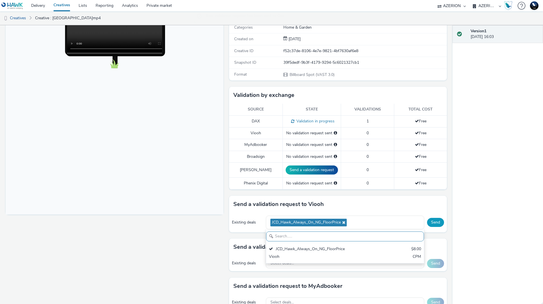
click at [433, 218] on button "Send" at bounding box center [435, 222] width 17 height 9
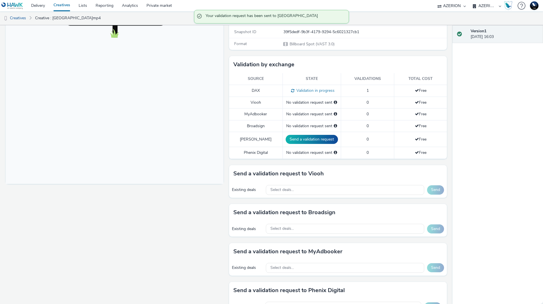
scroll to position [170, 0]
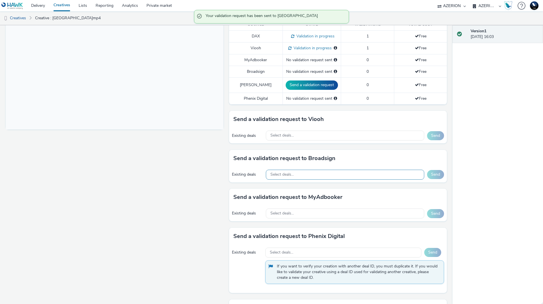
click at [308, 170] on div "Select deals..." at bounding box center [345, 175] width 158 height 10
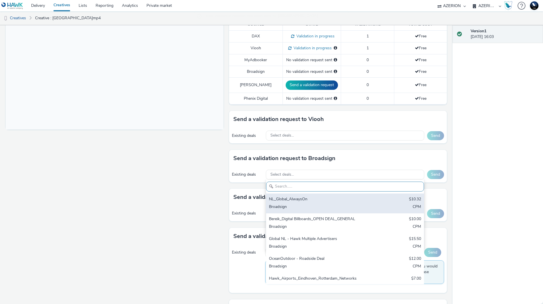
click at [306, 204] on div "Broadsign" at bounding box center [319, 207] width 100 height 7
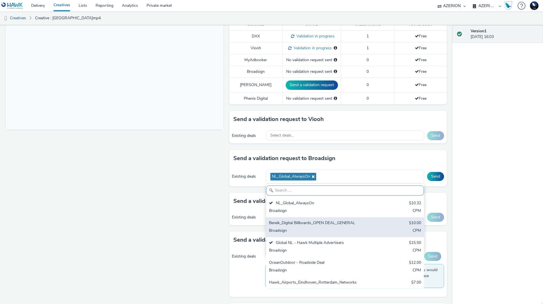
click at [304, 228] on div "Broadsign" at bounding box center [319, 231] width 100 height 7
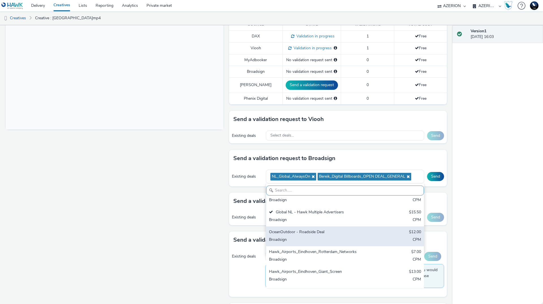
scroll to position [48, 0]
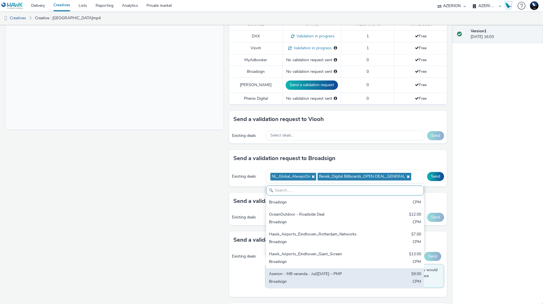
click at [305, 278] on div "Broadsign" at bounding box center [319, 281] width 100 height 7
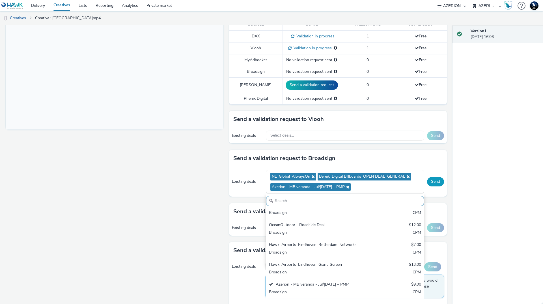
click at [433, 177] on button "Send" at bounding box center [435, 181] width 17 height 9
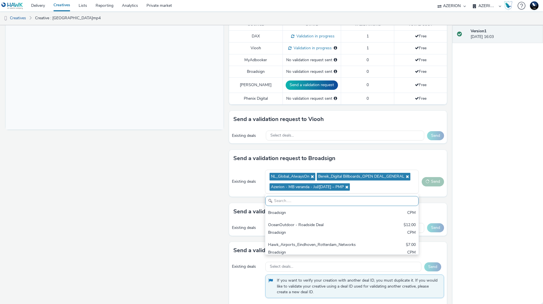
scroll to position [59, 0]
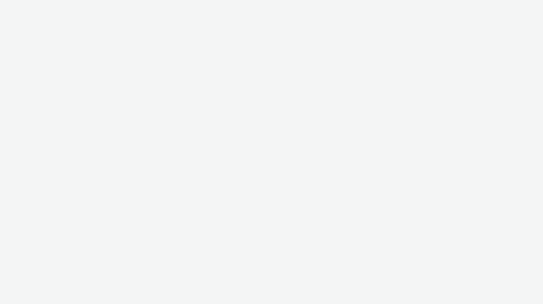
select select "ac009755-aa48-4799-8050-7a339a378eb8"
select select "a1f58486-1528-4f8c-8610-e1cdd7553bc1"
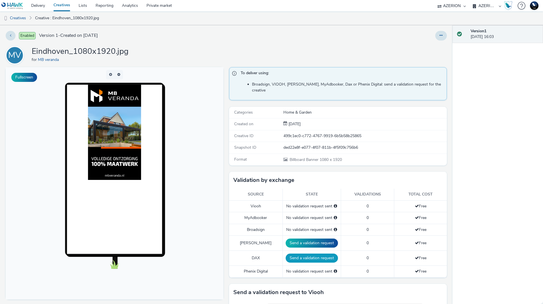
click at [309, 253] on button "Send a validation request" at bounding box center [312, 257] width 52 height 9
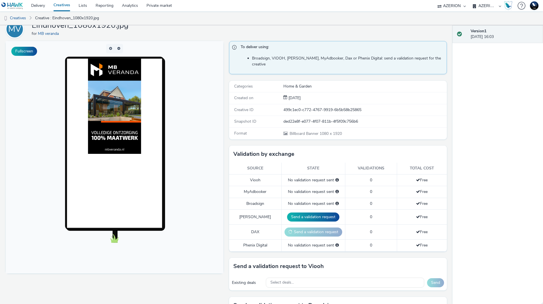
scroll to position [57, 0]
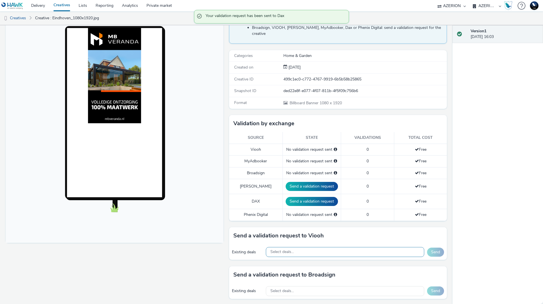
click at [368, 248] on div "Select deals..." at bounding box center [345, 252] width 158 height 10
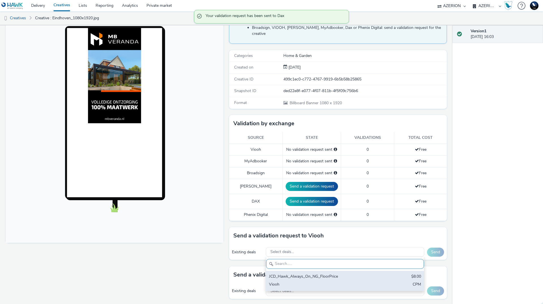
scroll to position [0, 0]
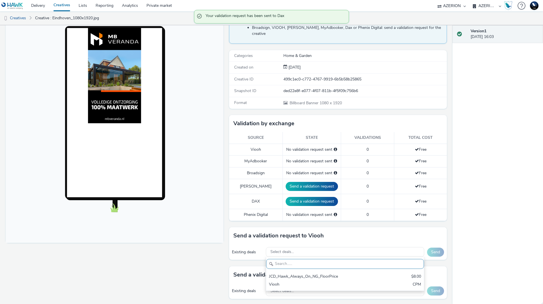
click at [356, 271] on div "JCD_Hawk_Always_On_NG_FloorPrice $8.00 Viooh CPM" at bounding box center [345, 281] width 158 height 20
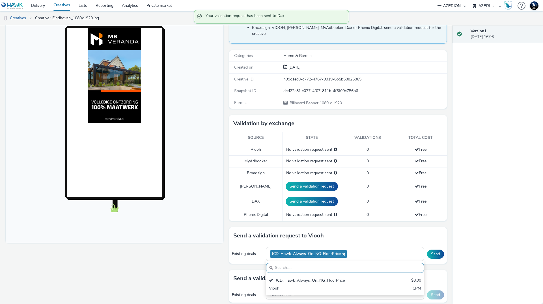
drag, startPoint x: 434, startPoint y: 250, endPoint x: 431, endPoint y: 251, distance: 3.5
click at [434, 250] on div "Existing deals JCD_Hawk_Always_On_NG_FloorPrice JCD_Hawk_Always_On_NG_FloorPric…" at bounding box center [338, 254] width 218 height 20
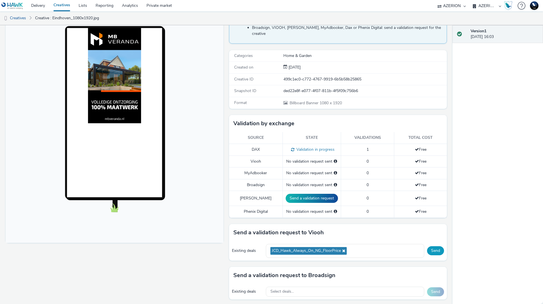
click at [430, 247] on button "Send" at bounding box center [435, 250] width 17 height 9
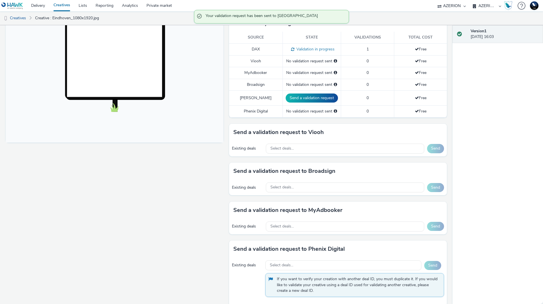
scroll to position [159, 0]
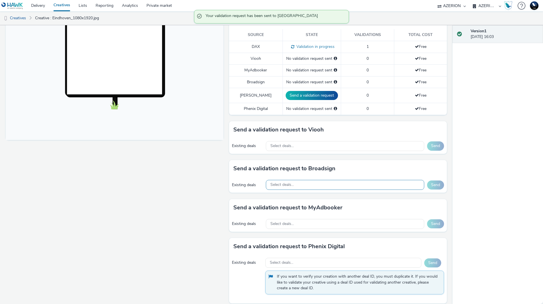
click at [325, 180] on div "Select deals..." at bounding box center [345, 185] width 158 height 10
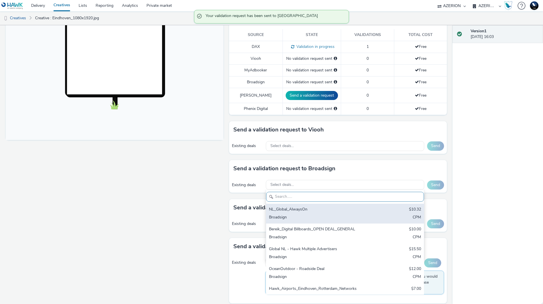
click at [324, 207] on div "NL_Global_AlwaysOn" at bounding box center [319, 209] width 100 height 7
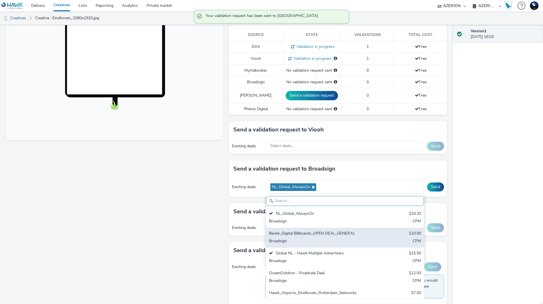
click at [314, 238] on div "Broadsign" at bounding box center [319, 241] width 100 height 7
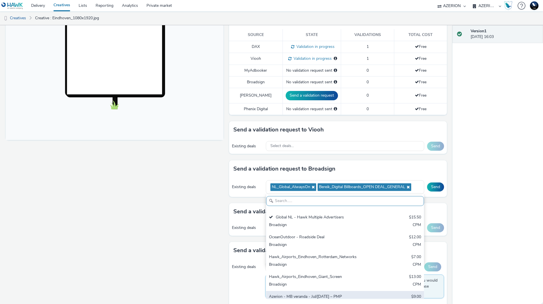
scroll to position [48, 0]
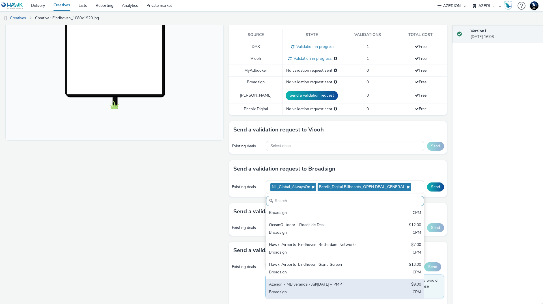
click at [313, 282] on div "Azerion - MB veranda - Jul/[DATE] – PMP $9.00 Broadsign CPM" at bounding box center [345, 288] width 158 height 20
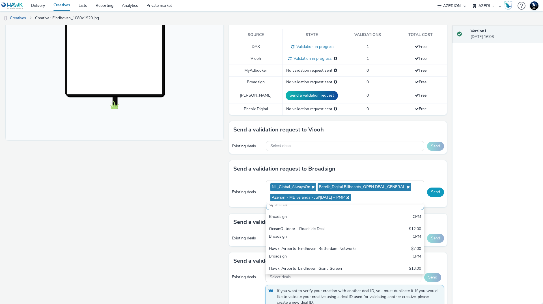
click at [435, 187] on button "Send" at bounding box center [435, 191] width 17 height 9
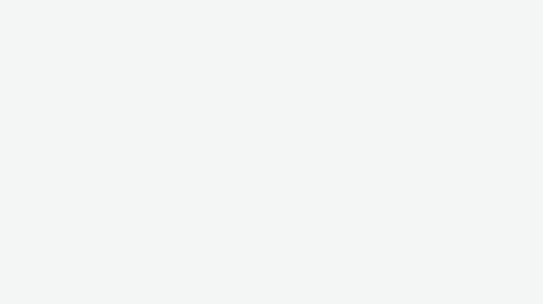
select select "ac009755-aa48-4799-8050-7a339a378eb8"
select select "a1f58486-1528-4f8c-8610-e1cdd7553bc1"
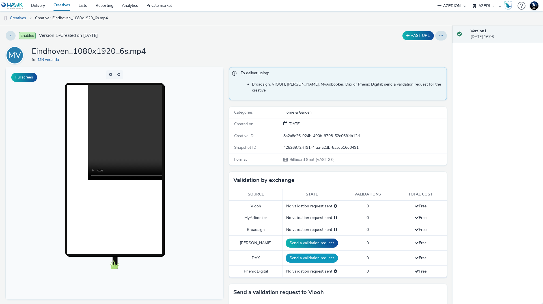
click at [312, 253] on button "Send a validation request" at bounding box center [312, 257] width 52 height 9
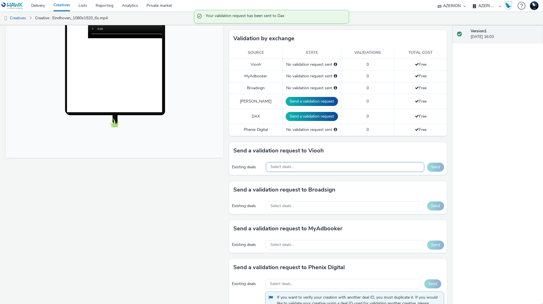
click at [307, 162] on div "Select deals..." at bounding box center [345, 167] width 158 height 10
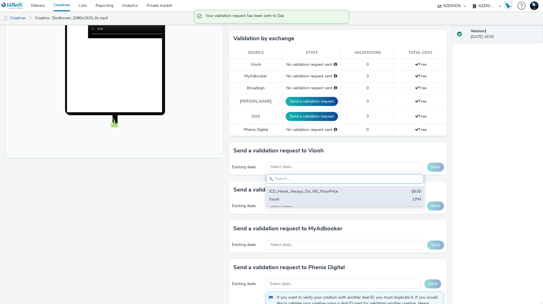
scroll to position [0, 0]
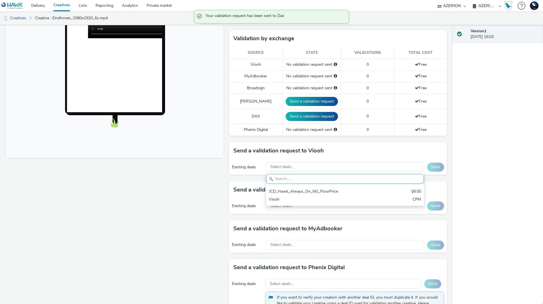
drag, startPoint x: 302, startPoint y: 186, endPoint x: 351, endPoint y: 182, distance: 48.9
click at [303, 188] on div "JCD_Hawk_Always_On_NG_FloorPrice" at bounding box center [319, 191] width 100 height 7
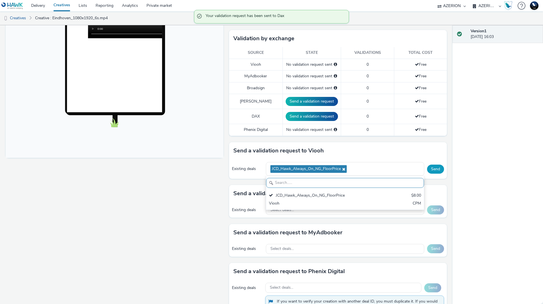
click at [432, 164] on button "Send" at bounding box center [435, 168] width 17 height 9
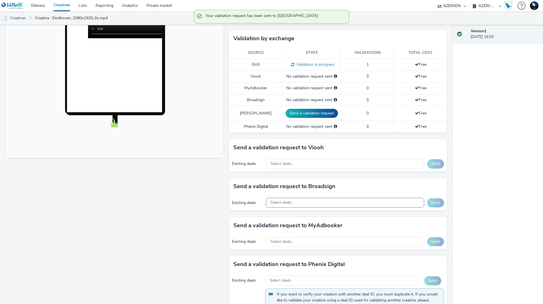
click at [318, 198] on div "Select deals..." at bounding box center [345, 203] width 158 height 10
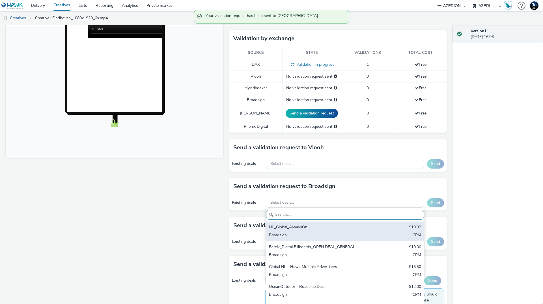
drag, startPoint x: 312, startPoint y: 227, endPoint x: 312, endPoint y: 231, distance: 4.3
click at [312, 232] on div "Broadsign" at bounding box center [319, 235] width 100 height 7
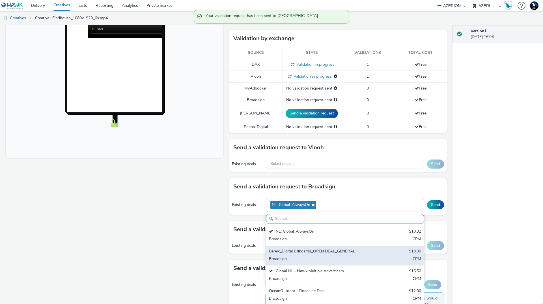
click at [310, 256] on div "Broadsign" at bounding box center [319, 259] width 100 height 7
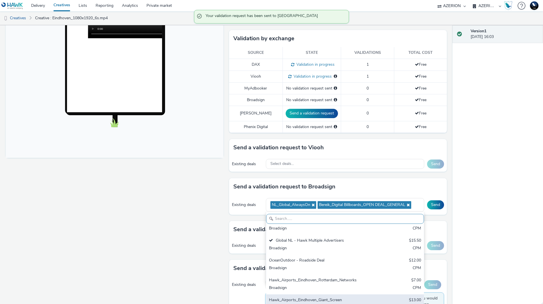
scroll to position [48, 0]
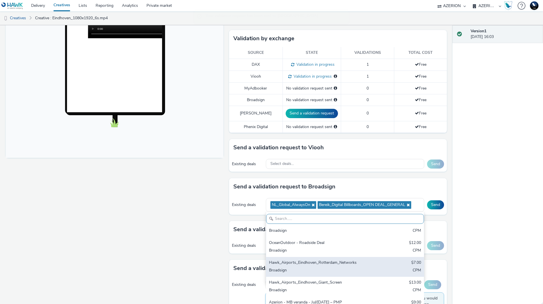
drag, startPoint x: 304, startPoint y: 295, endPoint x: 349, endPoint y: 271, distance: 50.5
click at [304, 299] on div "Azerion - MB veranda - Jul/[DATE] – PMP" at bounding box center [319, 302] width 100 height 7
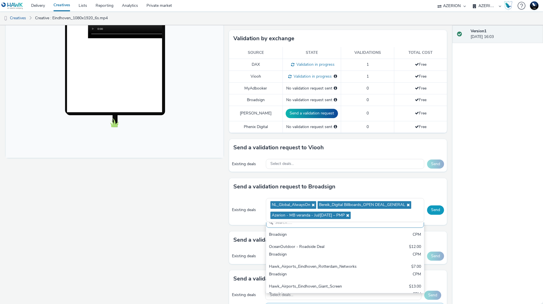
click at [432, 205] on button "Send" at bounding box center [435, 209] width 17 height 9
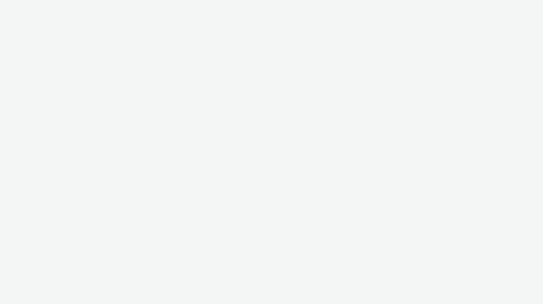
select select "ac009755-aa48-4799-8050-7a339a378eb8"
select select "a1f58486-1528-4f8c-8610-e1cdd7553bc1"
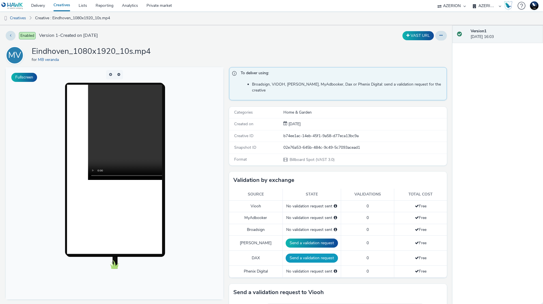
click at [312, 255] on button "Send a validation request" at bounding box center [312, 257] width 52 height 9
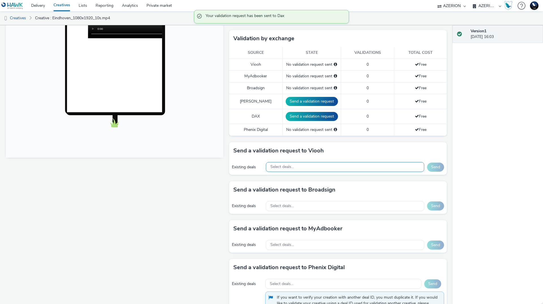
click at [323, 162] on div "Select deals..." at bounding box center [345, 167] width 158 height 10
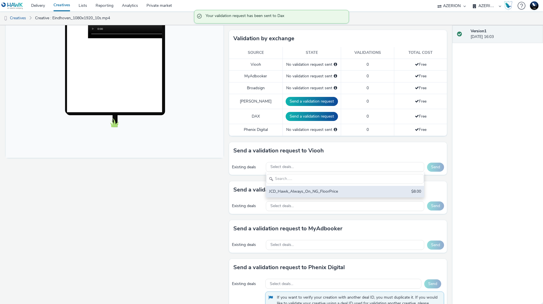
scroll to position [0, 0]
click at [317, 188] on div "JCD_Hawk_Always_On_NG_FloorPrice" at bounding box center [319, 191] width 100 height 7
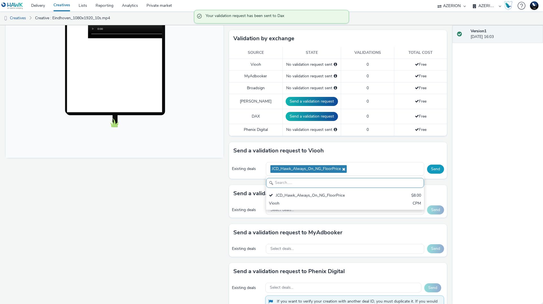
click at [432, 164] on button "Send" at bounding box center [435, 168] width 17 height 9
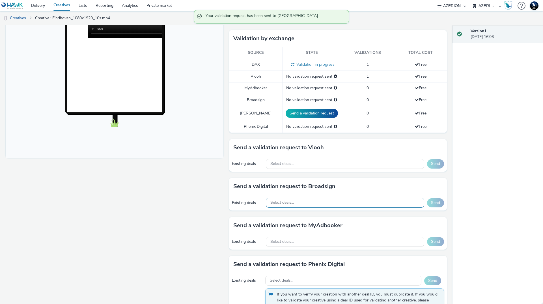
click at [323, 199] on div "Select deals..." at bounding box center [345, 203] width 158 height 10
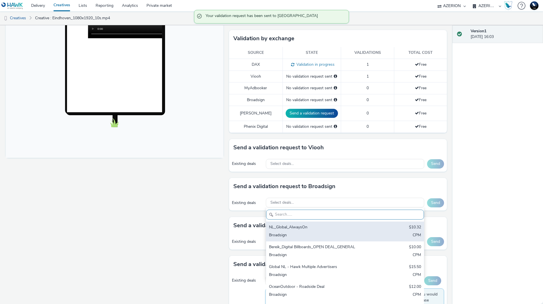
click at [314, 224] on div "NL_Global_AlwaysOn" at bounding box center [319, 227] width 100 height 7
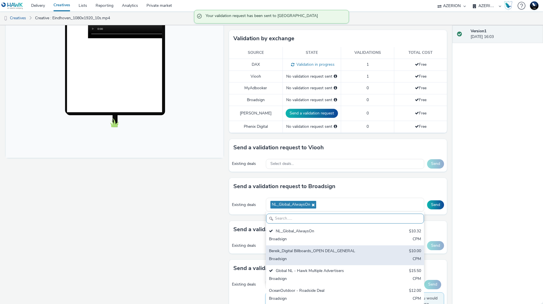
click at [307, 256] on div "Broadsign" at bounding box center [319, 259] width 100 height 7
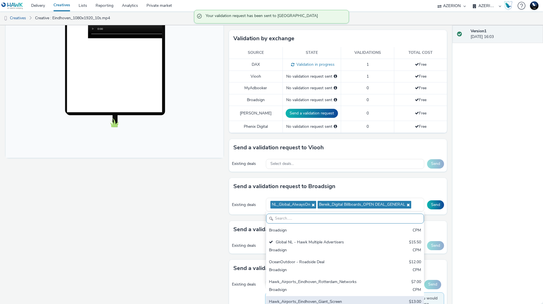
scroll to position [48, 0]
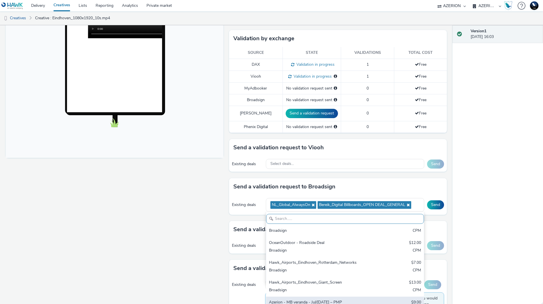
click at [306, 299] on div "Azerion - MB veranda - Jul/[DATE] – PMP" at bounding box center [319, 302] width 100 height 7
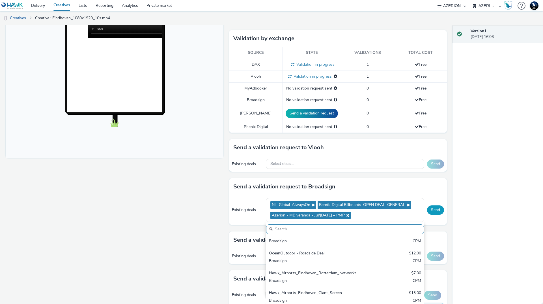
click at [428, 205] on button "Send" at bounding box center [435, 209] width 17 height 9
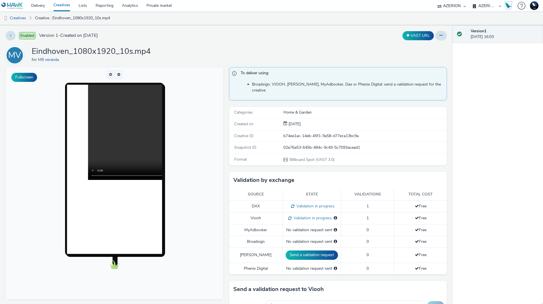
scroll to position [141, 0]
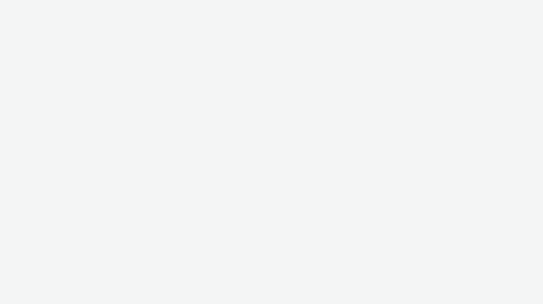
select select "ac009755-aa48-4799-8050-7a339a378eb8"
select select "a1f58486-1528-4f8c-8610-e1cdd7553bc1"
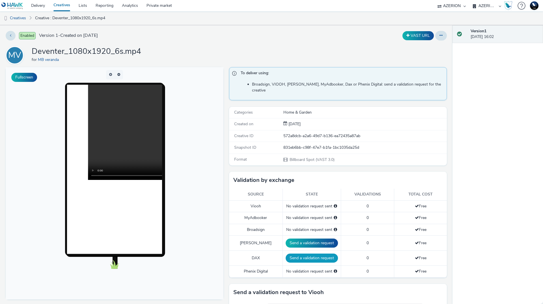
click at [309, 253] on button "Send a validation request" at bounding box center [312, 257] width 52 height 9
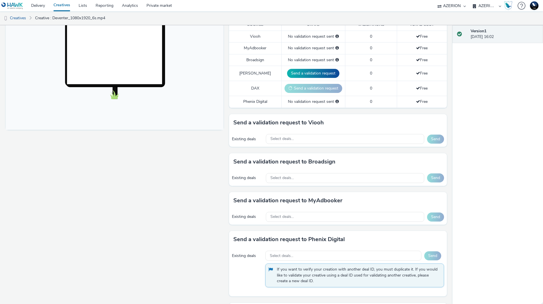
scroll to position [170, 0]
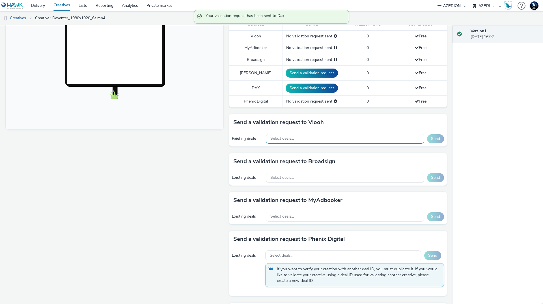
click at [329, 134] on div "Select deals..." at bounding box center [345, 139] width 158 height 10
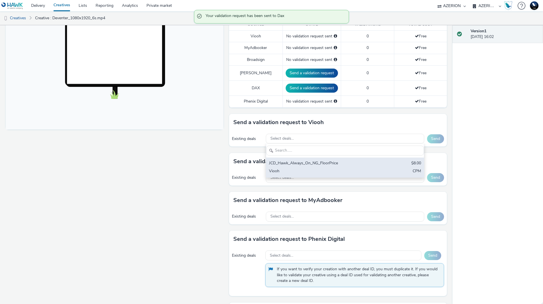
scroll to position [0, 0]
click at [317, 168] on div "Viooh" at bounding box center [319, 171] width 100 height 7
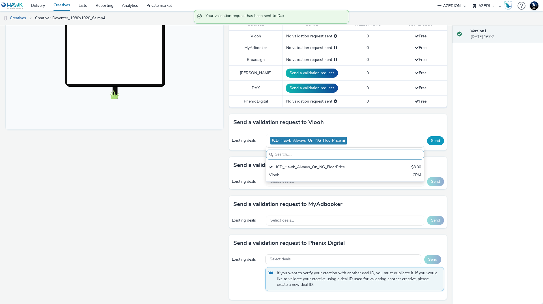
click at [429, 136] on button "Send" at bounding box center [435, 140] width 17 height 9
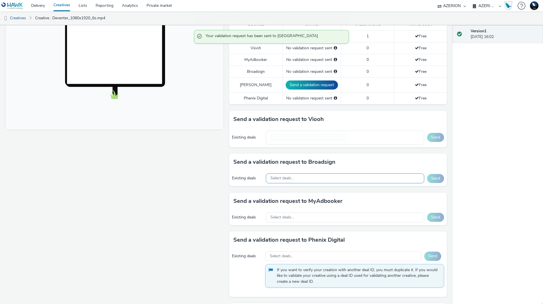
click at [319, 173] on div "Select deals..." at bounding box center [345, 178] width 158 height 10
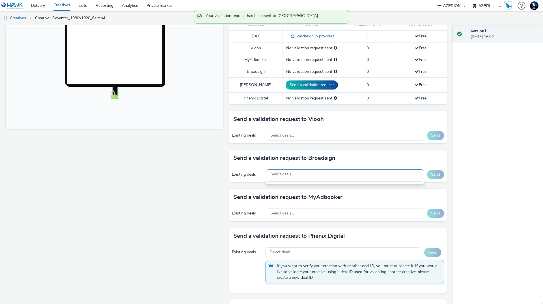
scroll to position [7, 0]
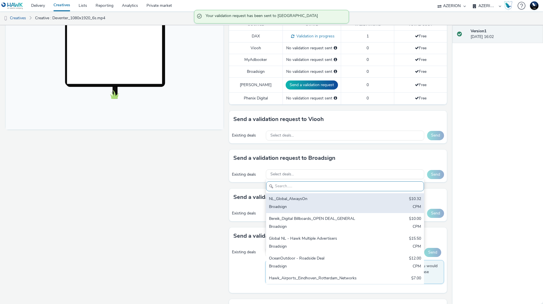
click at [306, 204] on div "Broadsign" at bounding box center [319, 207] width 100 height 7
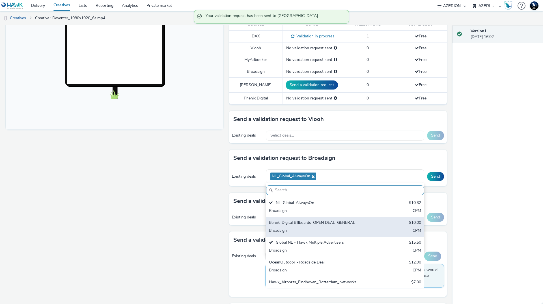
click at [303, 220] on div "Bereik_Digital Billboards_OPEN DEAL_GENERAL" at bounding box center [319, 223] width 100 height 7
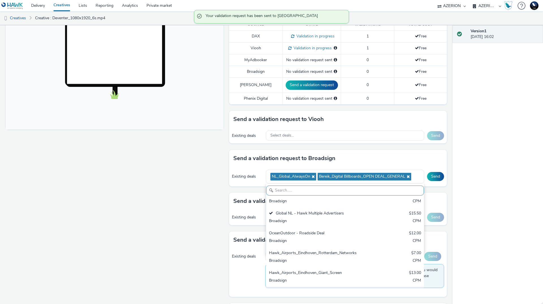
scroll to position [48, 0]
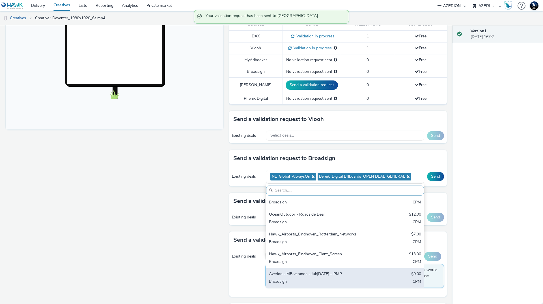
click at [305, 278] on div "Broadsign" at bounding box center [319, 281] width 100 height 7
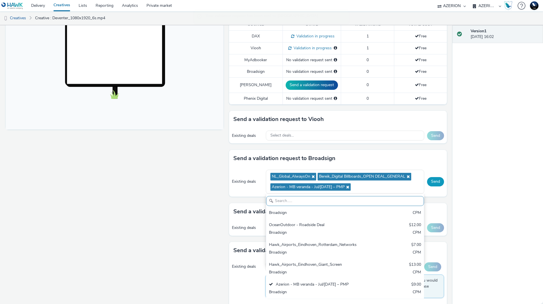
click at [430, 177] on button "Send" at bounding box center [435, 181] width 17 height 9
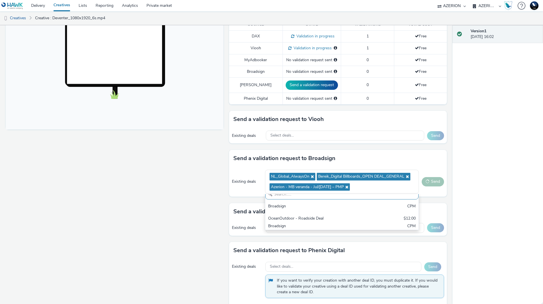
scroll to position [59, 0]
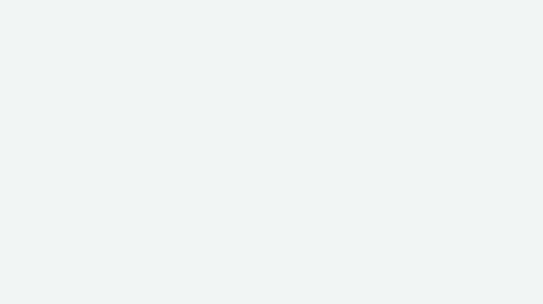
select select "ac009755-aa48-4799-8050-7a339a378eb8"
select select "a1f58486-1528-4f8c-8610-e1cdd7553bc1"
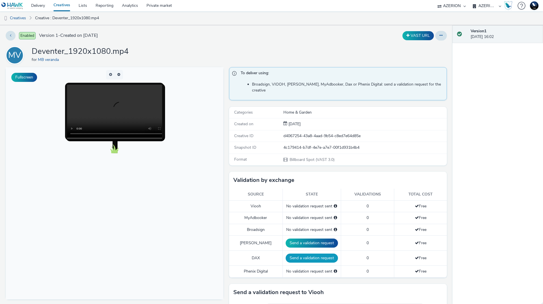
click at [309, 253] on button "Send a validation request" at bounding box center [312, 257] width 52 height 9
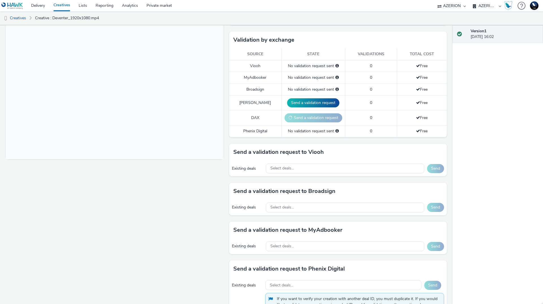
scroll to position [141, 0]
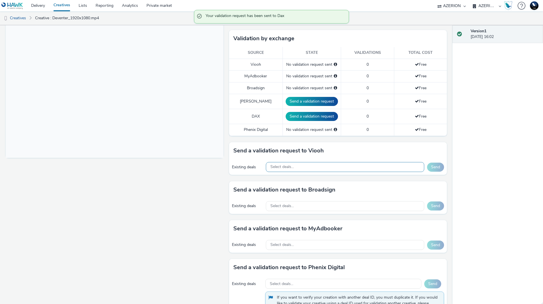
click at [318, 163] on div "Select deals..." at bounding box center [345, 167] width 158 height 10
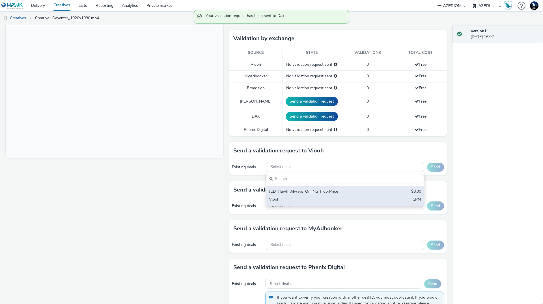
scroll to position [0, 0]
drag, startPoint x: 312, startPoint y: 186, endPoint x: 388, endPoint y: 176, distance: 76.2
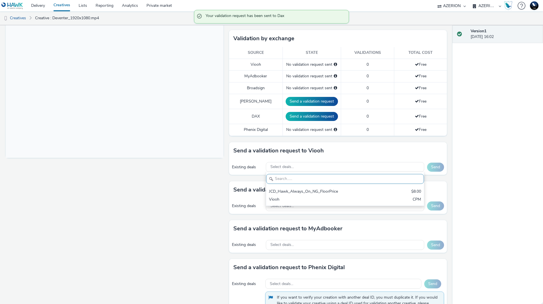
click at [312, 188] on div "JCD_Hawk_Always_On_NG_FloorPrice" at bounding box center [319, 191] width 100 height 7
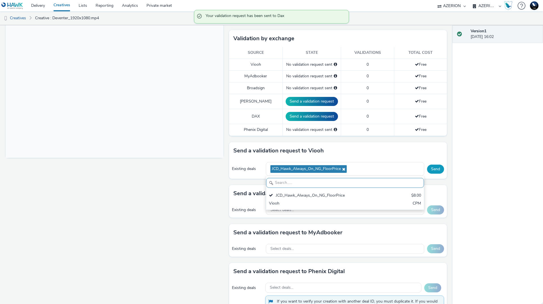
click at [436, 164] on button "Send" at bounding box center [435, 168] width 17 height 9
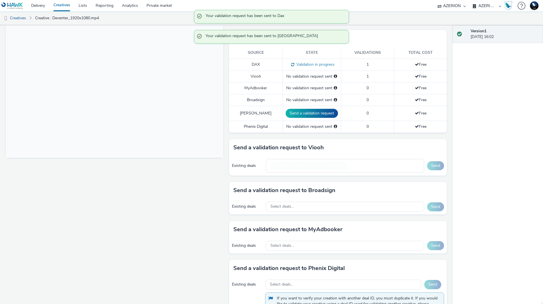
click at [304, 203] on div "Existing deals Select deals... Send" at bounding box center [338, 207] width 218 height 16
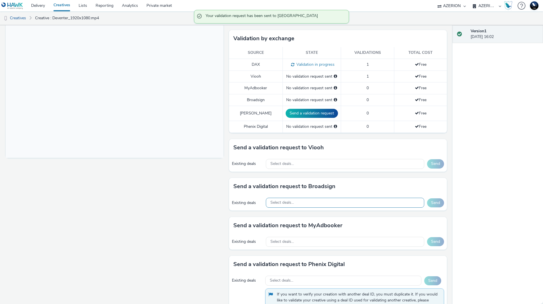
click at [304, 199] on div "Select deals..." at bounding box center [345, 203] width 158 height 10
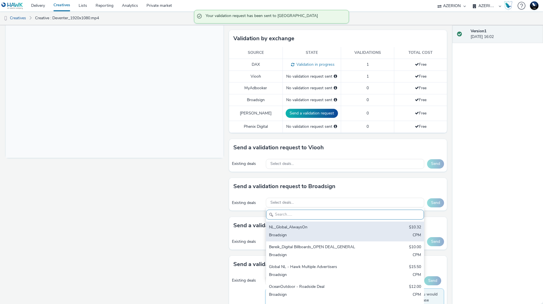
click at [299, 232] on div "Broadsign" at bounding box center [319, 235] width 100 height 7
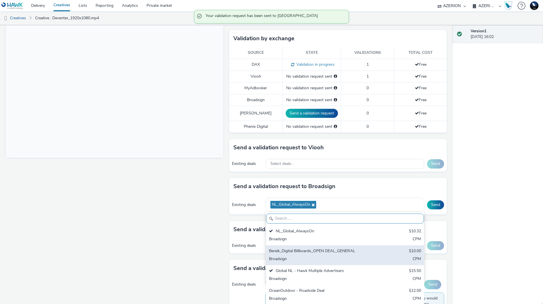
click at [300, 248] on div "Bereik_Digital Billboards_OPEN DEAL_GENERAL" at bounding box center [319, 251] width 100 height 7
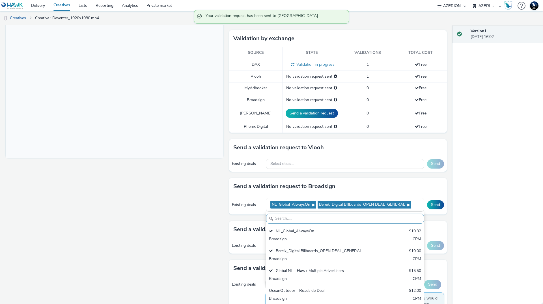
scroll to position [48, 0]
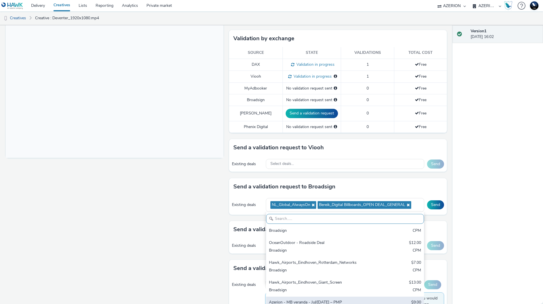
click at [317, 299] on div "Azerion - MB veranda - Jul/[DATE] – PMP" at bounding box center [319, 302] width 100 height 7
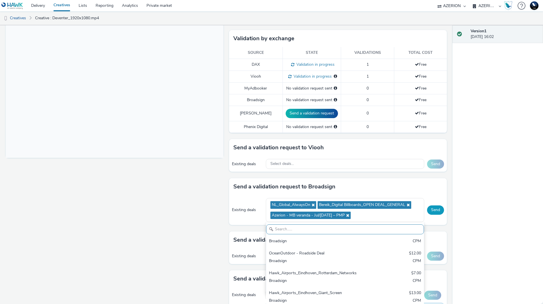
click at [431, 205] on button "Send" at bounding box center [435, 209] width 17 height 9
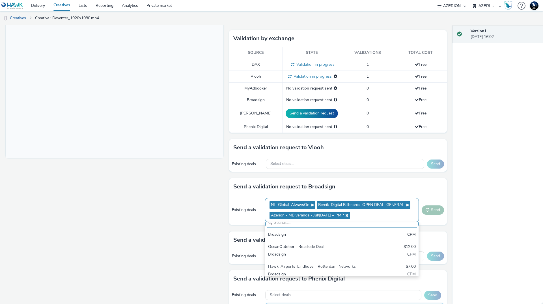
scroll to position [59, 0]
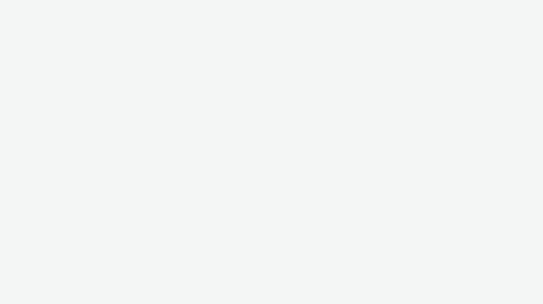
select select "ac009755-aa48-4799-8050-7a339a378eb8"
select select "a1f58486-1528-4f8c-8610-e1cdd7553bc1"
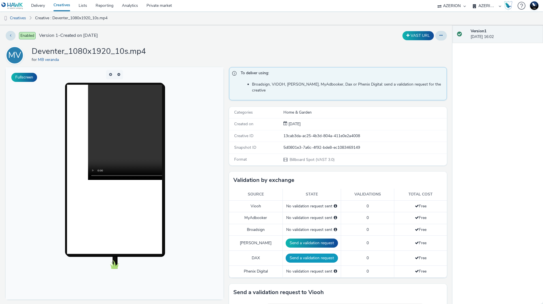
click at [306, 253] on button "Send a validation request" at bounding box center [312, 257] width 52 height 9
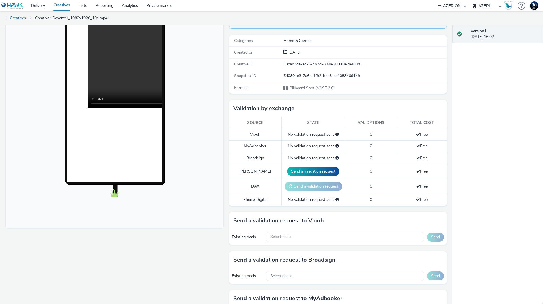
scroll to position [141, 0]
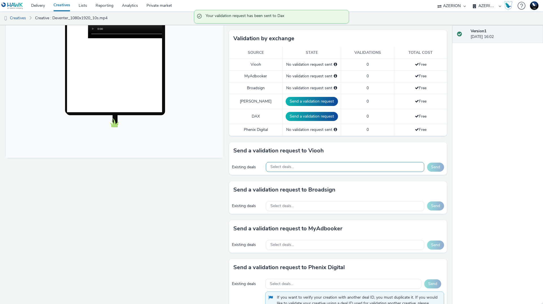
click at [335, 162] on div "Select deals..." at bounding box center [345, 167] width 158 height 10
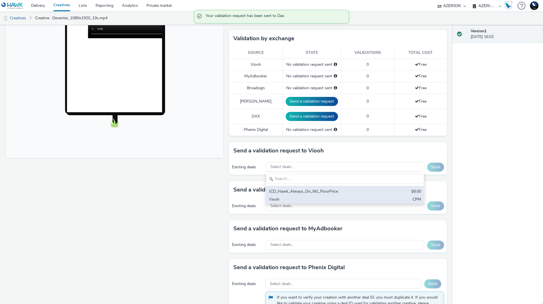
scroll to position [0, 0]
click at [326, 188] on div "JCD_Hawk_Always_On_NG_FloorPrice" at bounding box center [319, 191] width 100 height 7
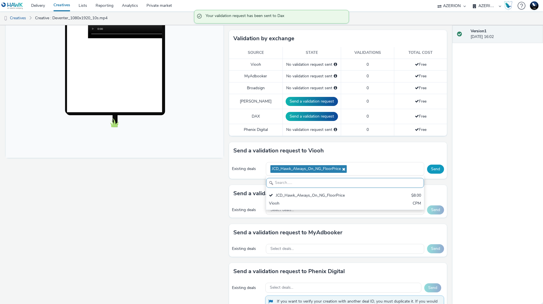
click at [439, 167] on div "Send" at bounding box center [435, 168] width 17 height 9
click at [437, 166] on button "Send" at bounding box center [435, 168] width 17 height 9
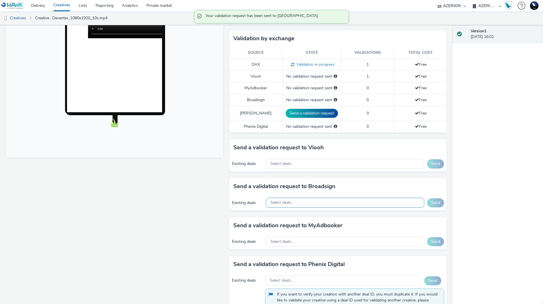
click at [315, 198] on div "Select deals..." at bounding box center [345, 203] width 158 height 10
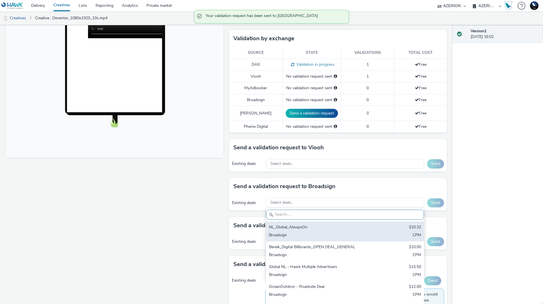
click at [308, 224] on div "NL_Global_AlwaysOn" at bounding box center [319, 227] width 100 height 7
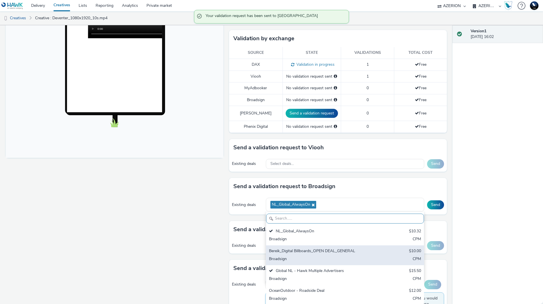
click at [304, 248] on div "Bereik_Digital Billboards_OPEN DEAL_GENERAL" at bounding box center [319, 251] width 100 height 7
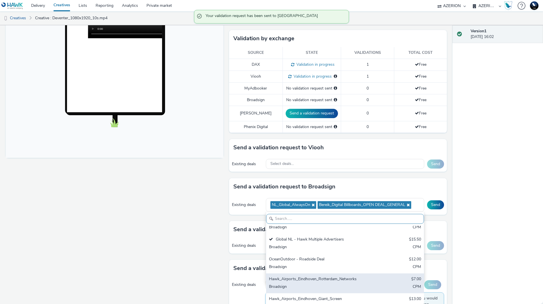
scroll to position [48, 0]
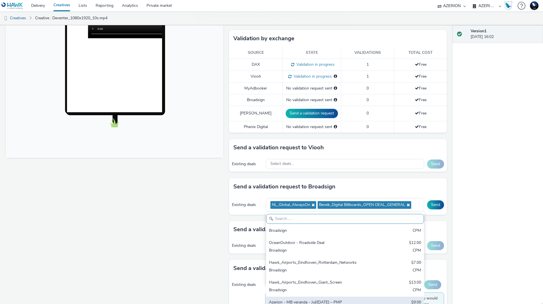
click at [319, 303] on div "Broadsign" at bounding box center [319, 310] width 100 height 7
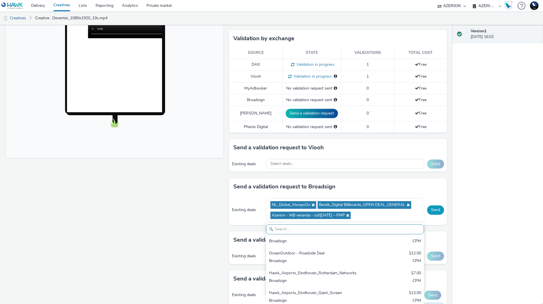
click at [438, 207] on button "Send" at bounding box center [435, 209] width 17 height 9
